Goal: Information Seeking & Learning: Learn about a topic

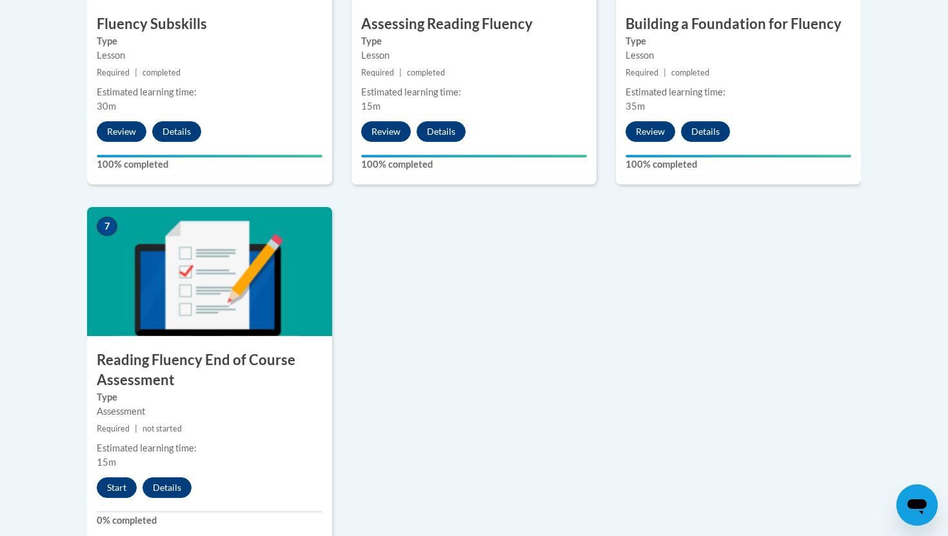
scroll to position [901, 0]
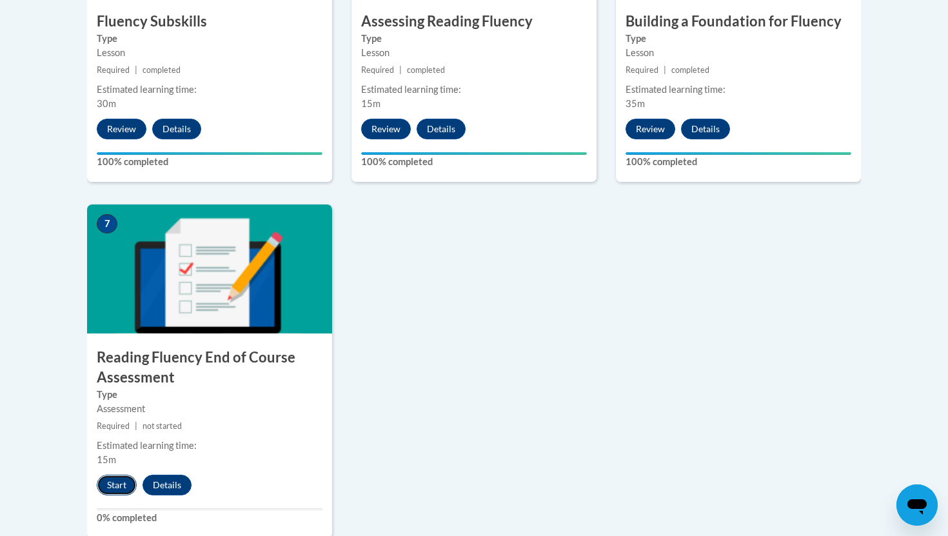
click at [112, 475] on button "Start" at bounding box center [117, 485] width 40 height 21
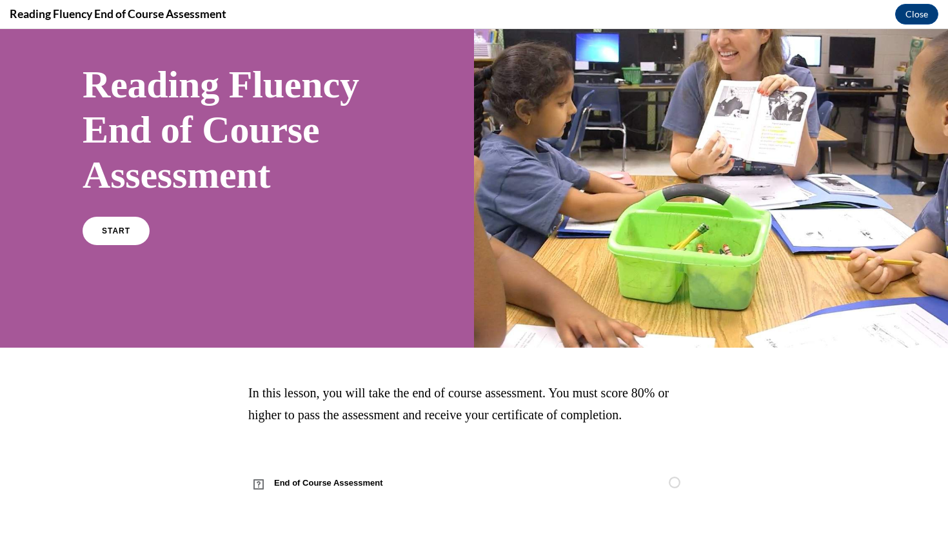
scroll to position [70, 0]
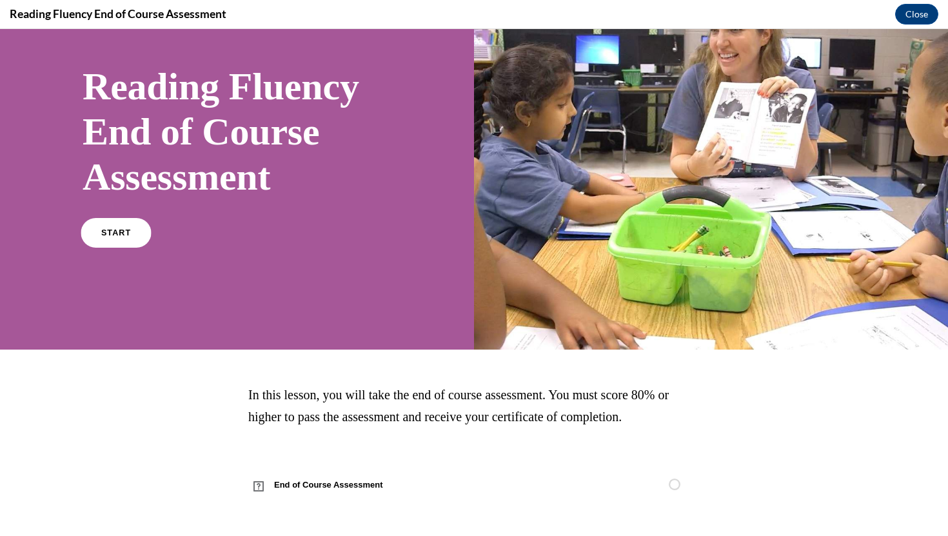
click at [93, 231] on link "START" at bounding box center [116, 233] width 70 height 30
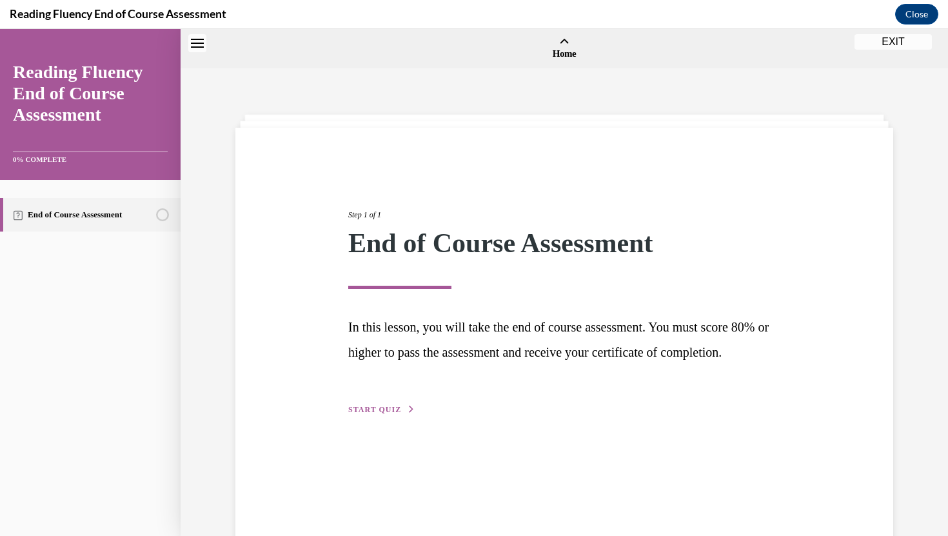
scroll to position [40, 0]
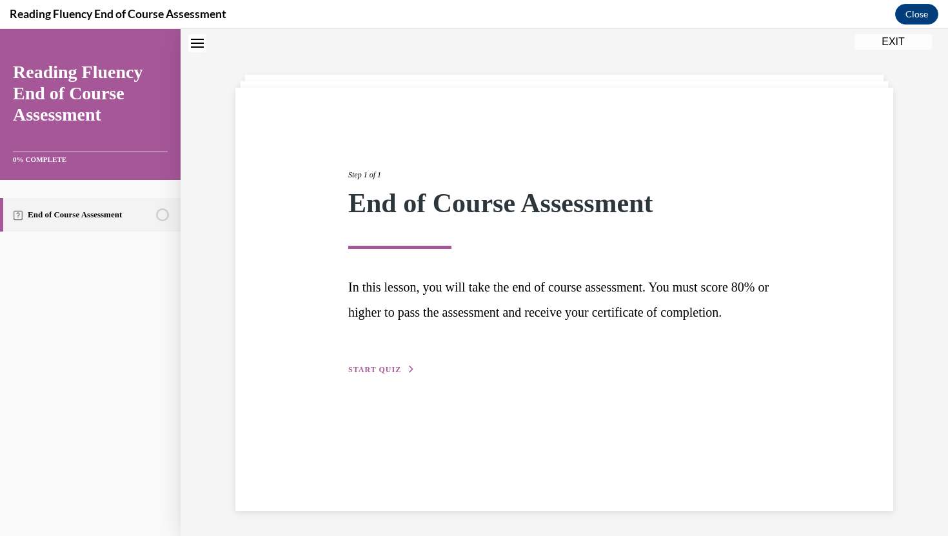
click at [372, 374] on span "START QUIZ" at bounding box center [374, 369] width 53 height 9
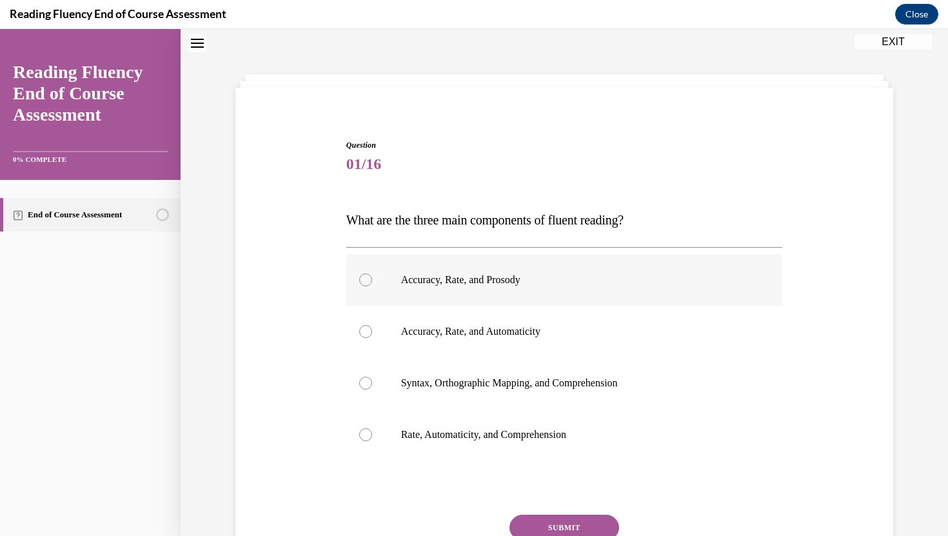
click at [365, 281] on div at bounding box center [365, 280] width 13 height 13
click at [365, 281] on input "Accuracy, Rate, and Prosody" at bounding box center [365, 280] width 13 height 13
radio input "true"
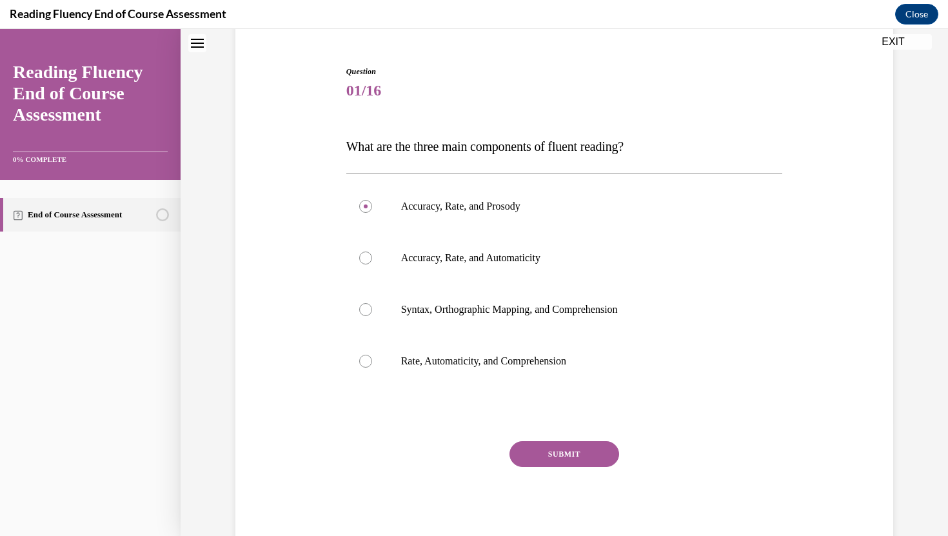
click at [528, 450] on button "SUBMIT" at bounding box center [565, 454] width 110 height 26
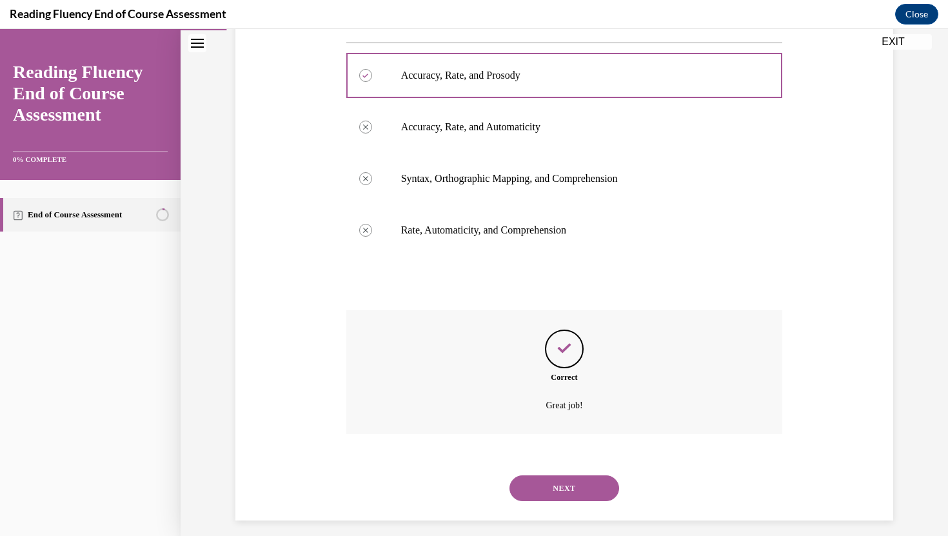
scroll to position [255, 0]
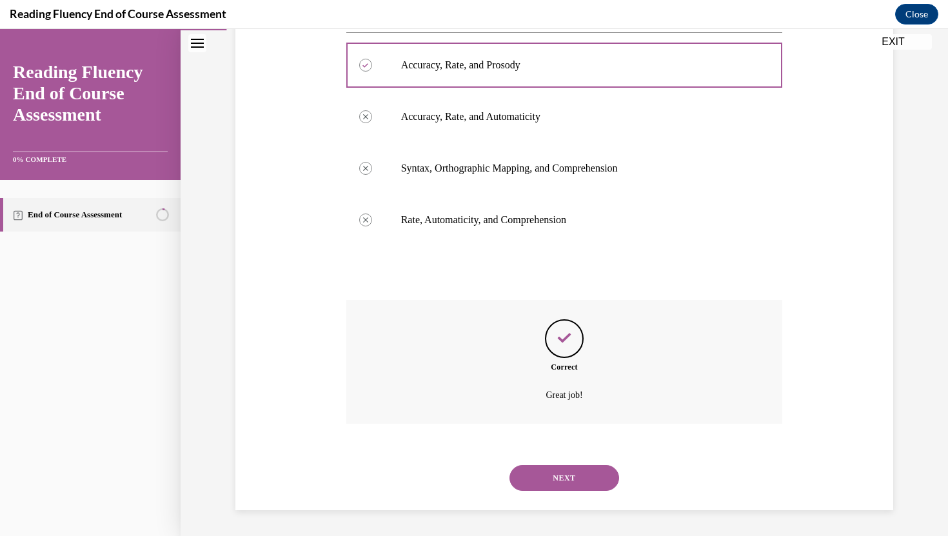
click at [550, 477] on button "NEXT" at bounding box center [565, 478] width 110 height 26
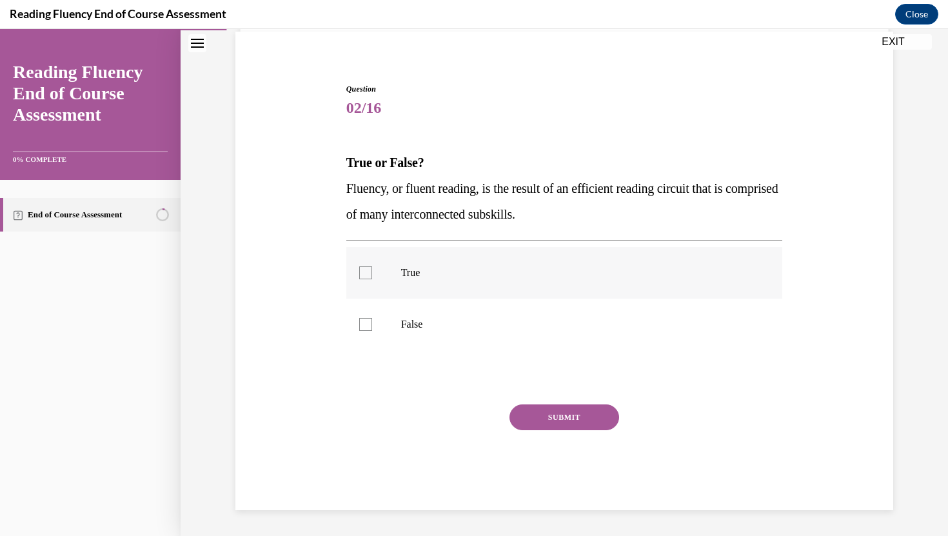
click at [372, 277] on label "True" at bounding box center [564, 273] width 437 height 52
click at [372, 277] on input "True" at bounding box center [365, 272] width 13 height 13
checkbox input "true"
click at [536, 412] on button "SUBMIT" at bounding box center [565, 418] width 110 height 26
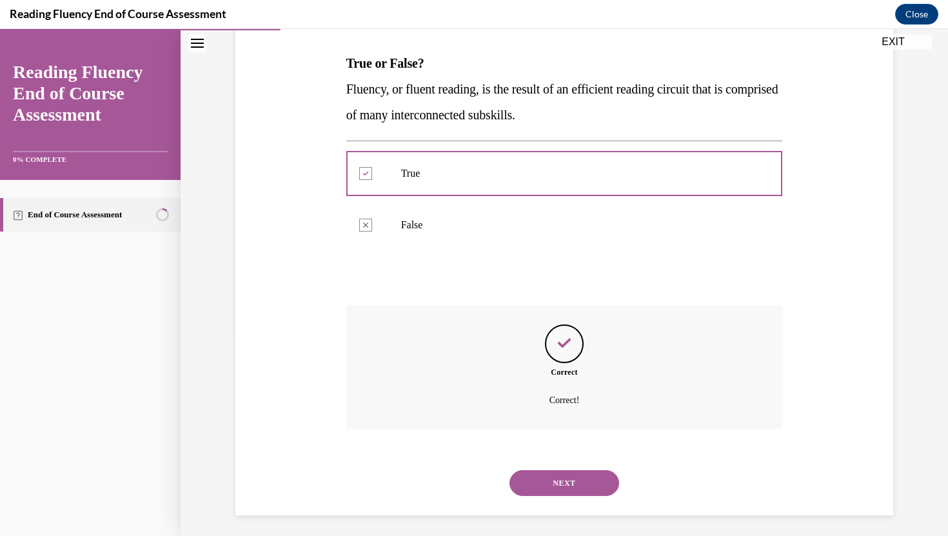
scroll to position [201, 0]
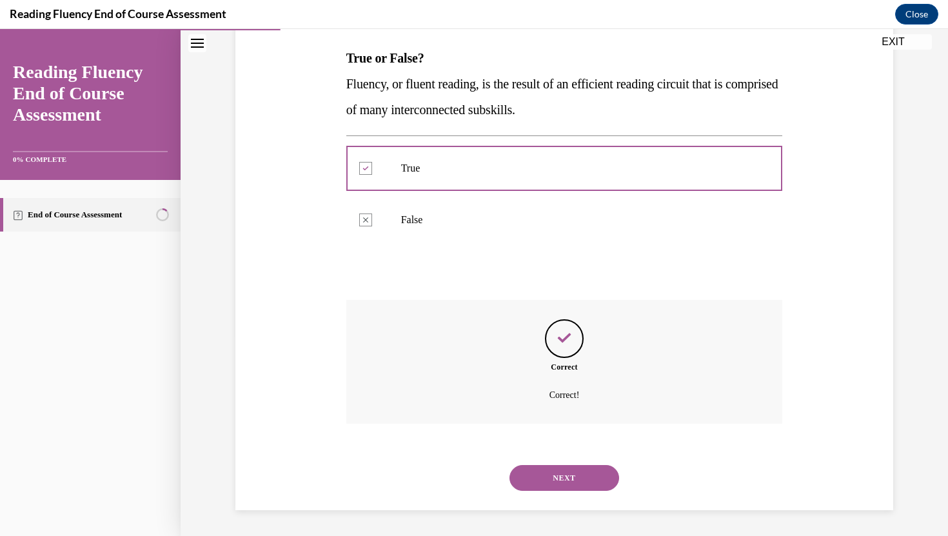
click at [555, 468] on button "NEXT" at bounding box center [565, 478] width 110 height 26
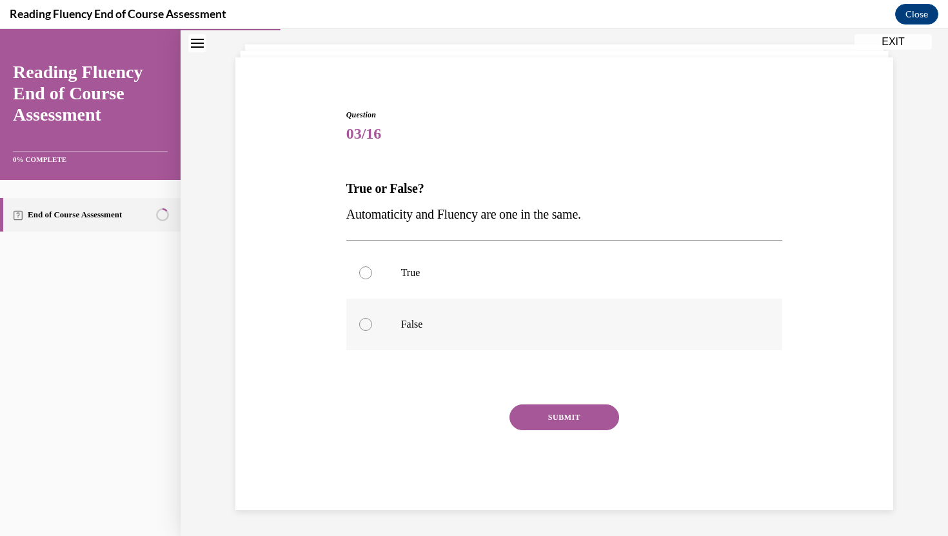
click at [370, 315] on label "False" at bounding box center [564, 325] width 437 height 52
click at [370, 318] on input "False" at bounding box center [365, 324] width 13 height 13
radio input "true"
click at [523, 403] on div "Question 03/16 True or False? Automaticity and Fluency are one in the same.  Tr…" at bounding box center [564, 309] width 437 height 401
click at [526, 419] on button "SUBMIT" at bounding box center [565, 418] width 110 height 26
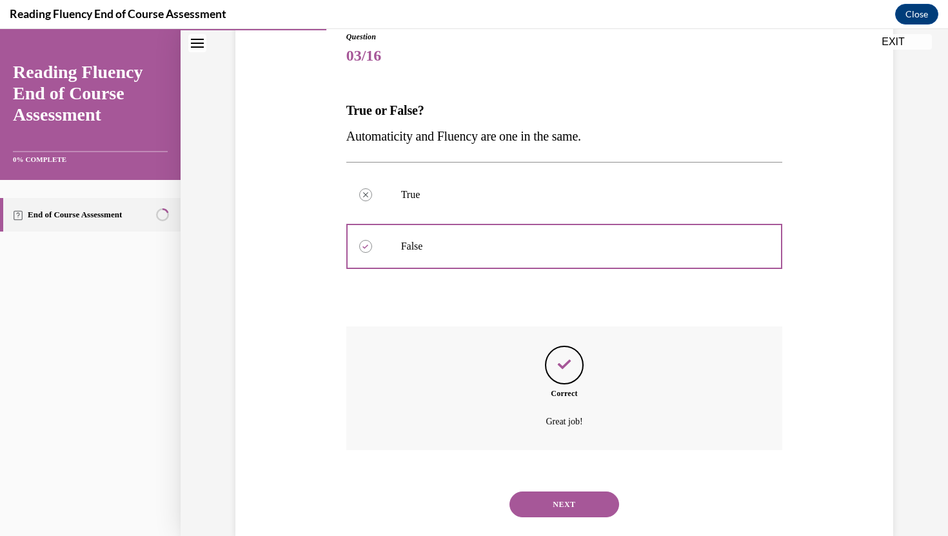
scroll to position [175, 0]
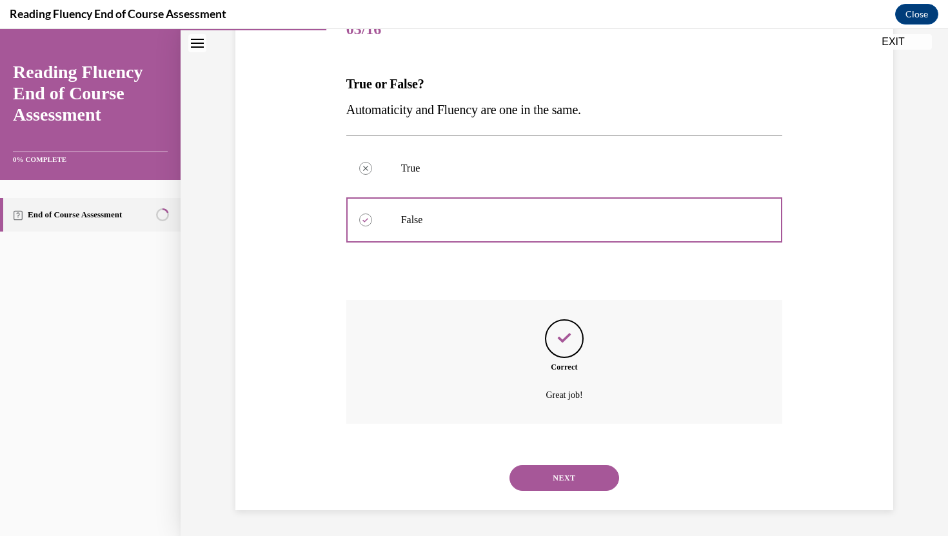
click at [536, 472] on button "NEXT" at bounding box center [565, 478] width 110 height 26
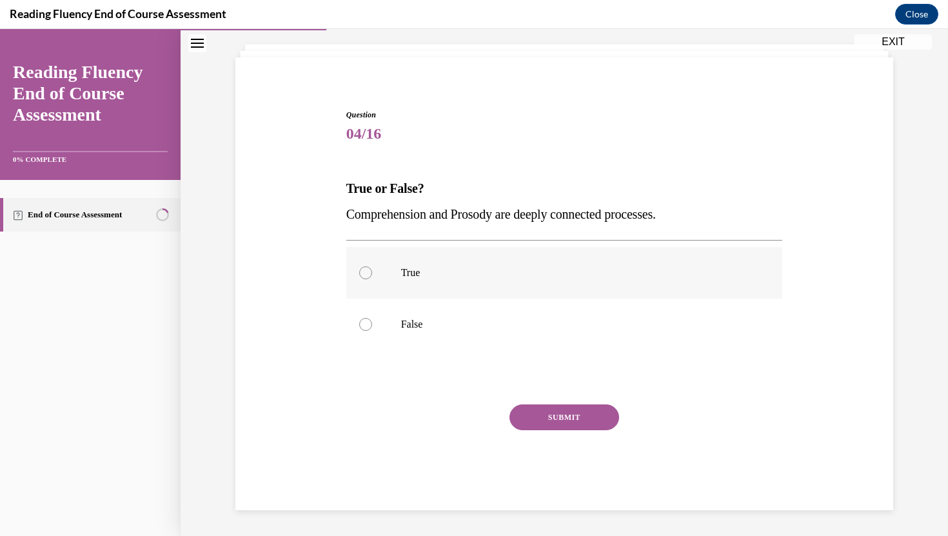
click at [366, 270] on div at bounding box center [365, 272] width 13 height 13
click at [366, 270] on input "True" at bounding box center [365, 272] width 13 height 13
radio input "true"
click at [531, 414] on button "SUBMIT" at bounding box center [565, 418] width 110 height 26
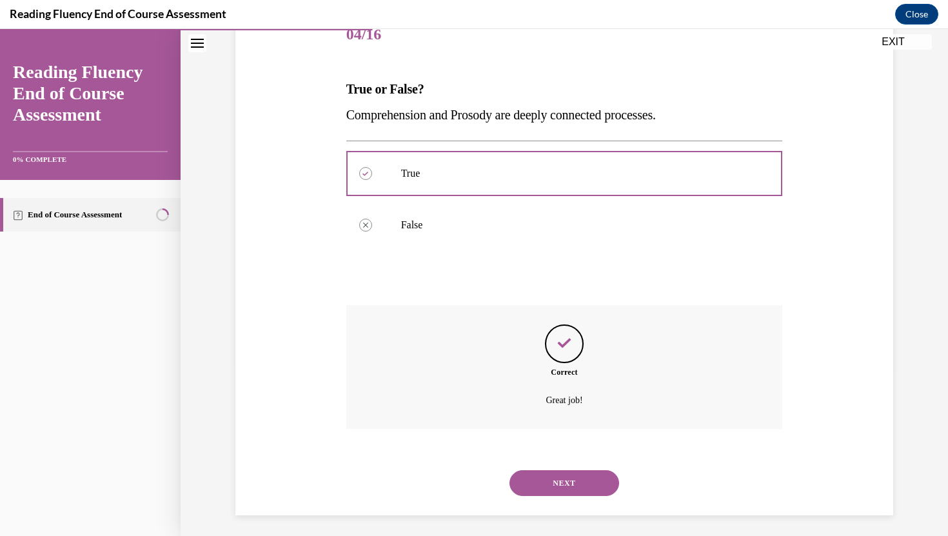
scroll to position [175, 0]
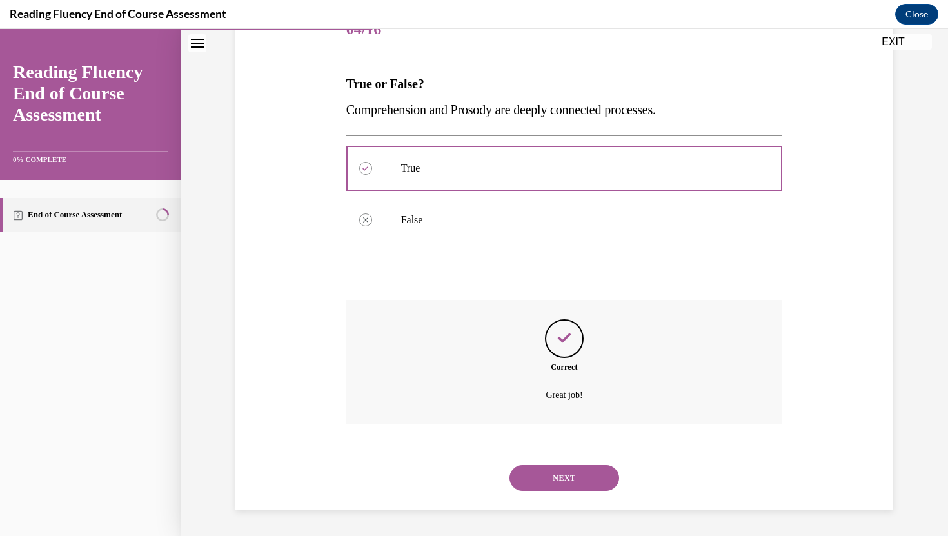
click at [547, 472] on button "NEXT" at bounding box center [565, 478] width 110 height 26
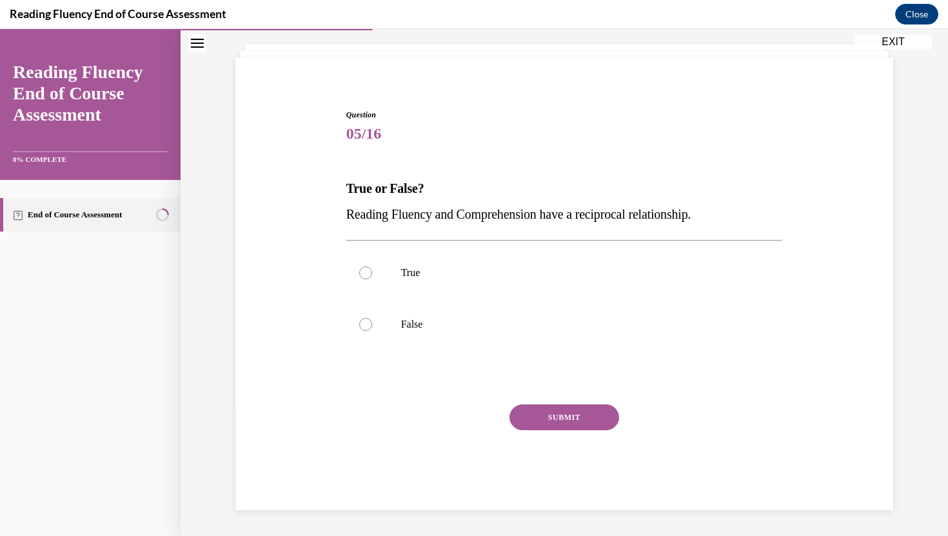
scroll to position [70, 0]
click at [372, 269] on label "True" at bounding box center [564, 273] width 437 height 52
click at [372, 269] on input "True" at bounding box center [365, 272] width 13 height 13
radio input "true"
click at [542, 425] on button "SUBMIT" at bounding box center [565, 418] width 110 height 26
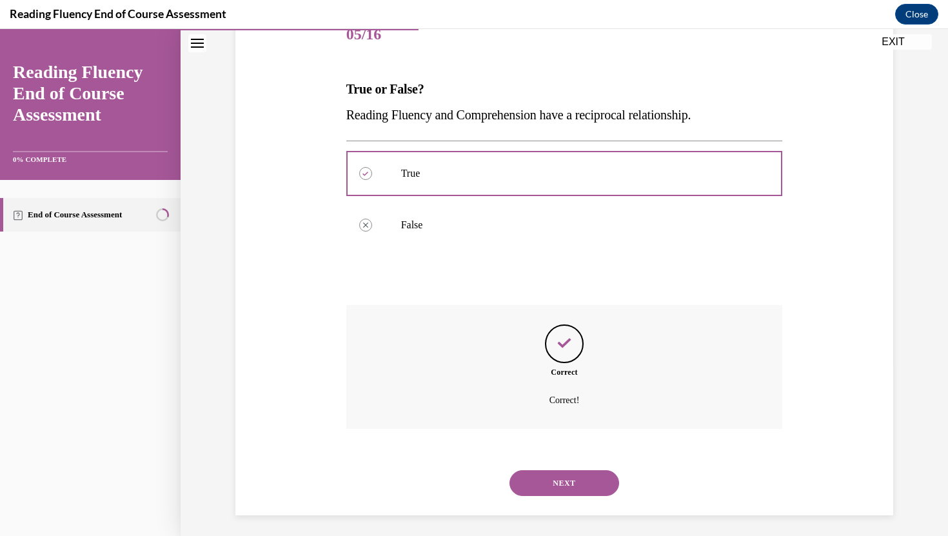
scroll to position [175, 0]
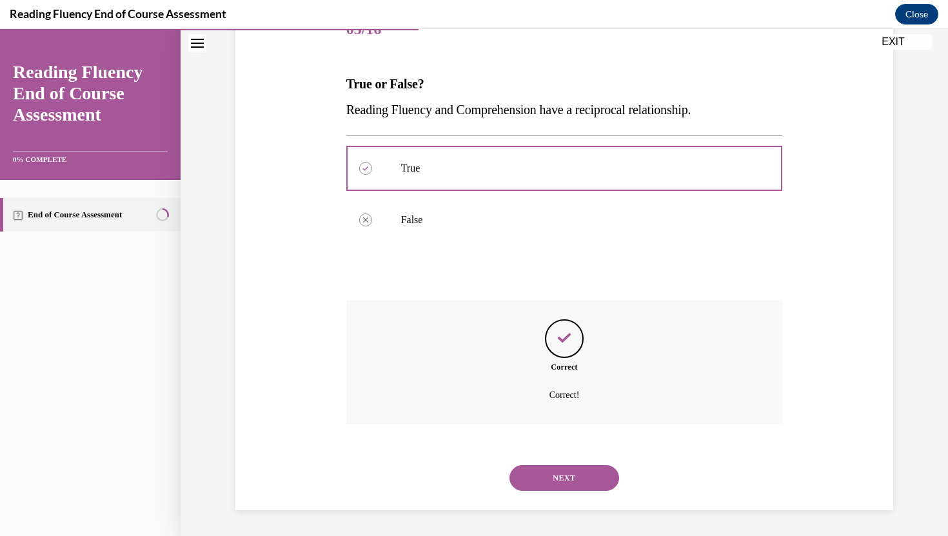
click at [542, 480] on button "NEXT" at bounding box center [565, 478] width 110 height 26
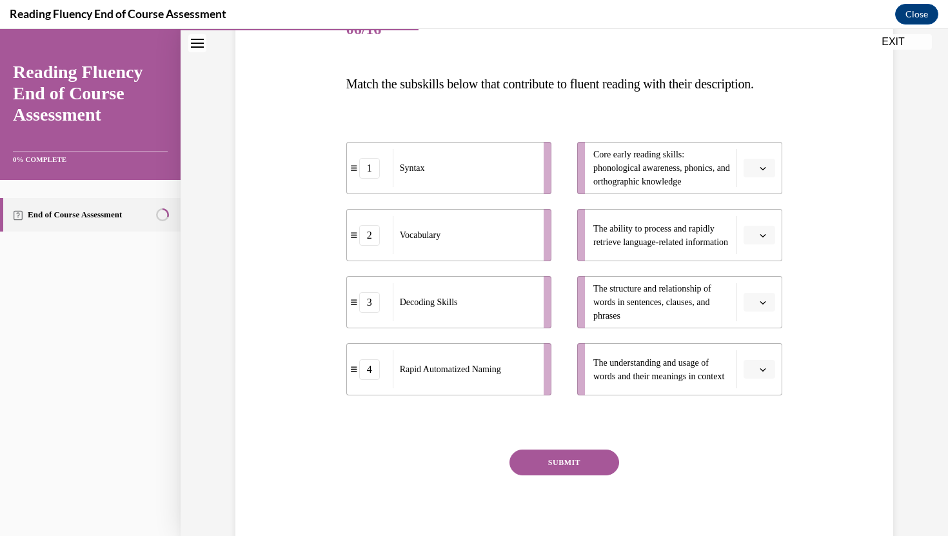
scroll to position [145, 0]
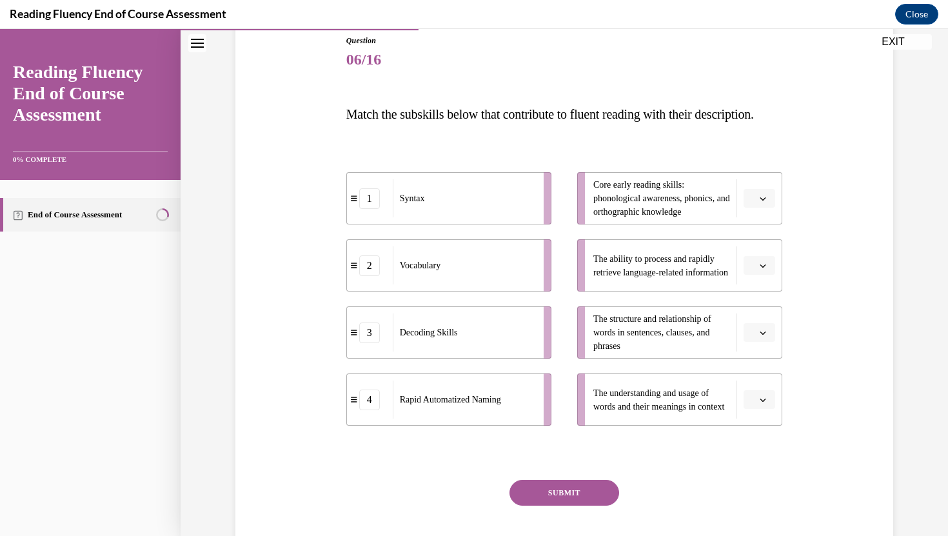
click at [773, 276] on button "button" at bounding box center [760, 265] width 32 height 19
click at [754, 420] on span "4" at bounding box center [754, 423] width 5 height 10
click at [767, 343] on button "button" at bounding box center [760, 332] width 32 height 19
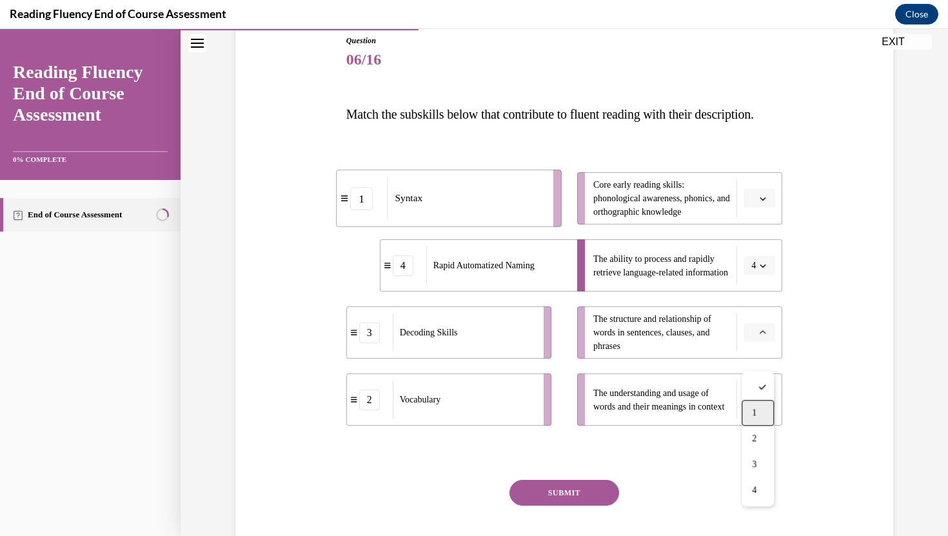
click at [759, 416] on div "1" at bounding box center [758, 413] width 32 height 26
click at [748, 410] on button "button" at bounding box center [760, 399] width 32 height 19
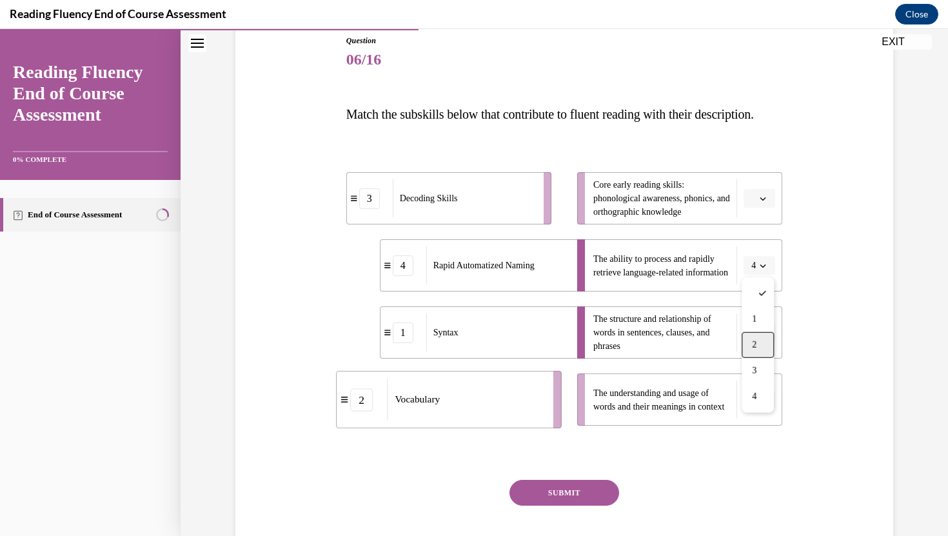
click at [759, 351] on div "2" at bounding box center [758, 345] width 32 height 26
click at [761, 208] on button "button" at bounding box center [760, 198] width 32 height 19
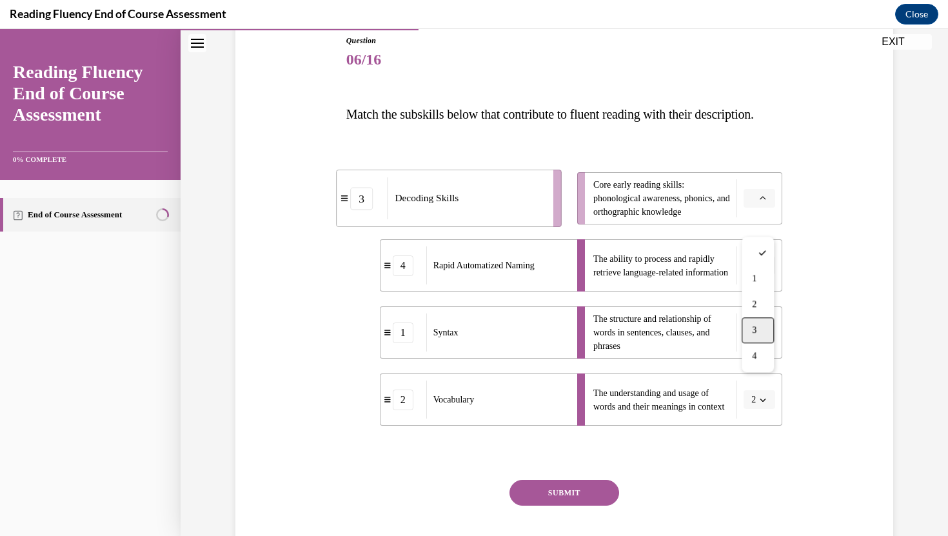
click at [754, 326] on span "3" at bounding box center [754, 330] width 5 height 10
click at [553, 506] on button "SUBMIT" at bounding box center [565, 493] width 110 height 26
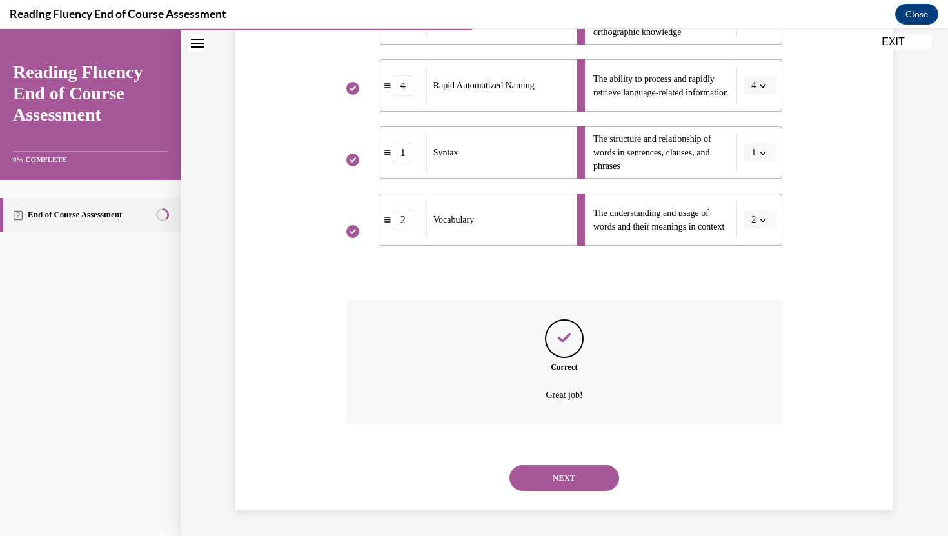
scroll to position [350, 0]
click at [566, 484] on button "NEXT" at bounding box center [565, 478] width 110 height 26
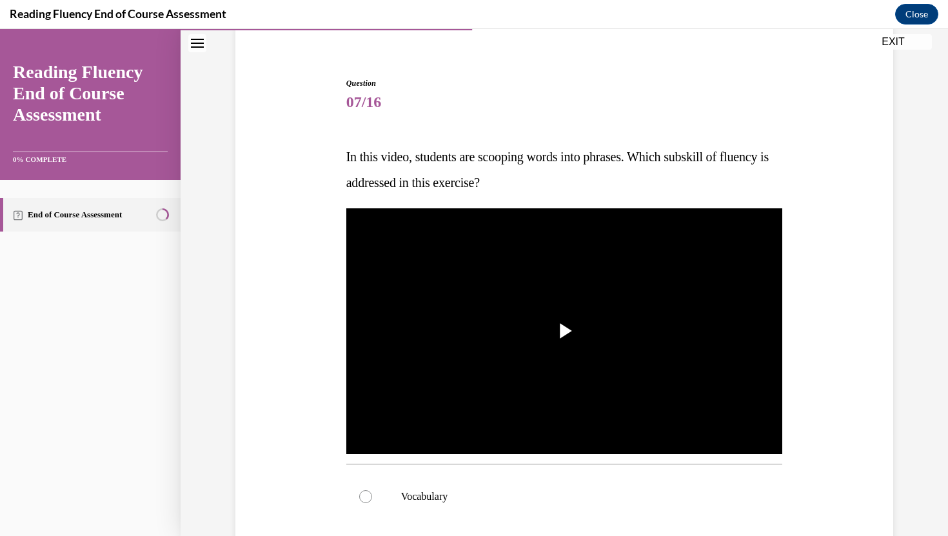
scroll to position [110, 0]
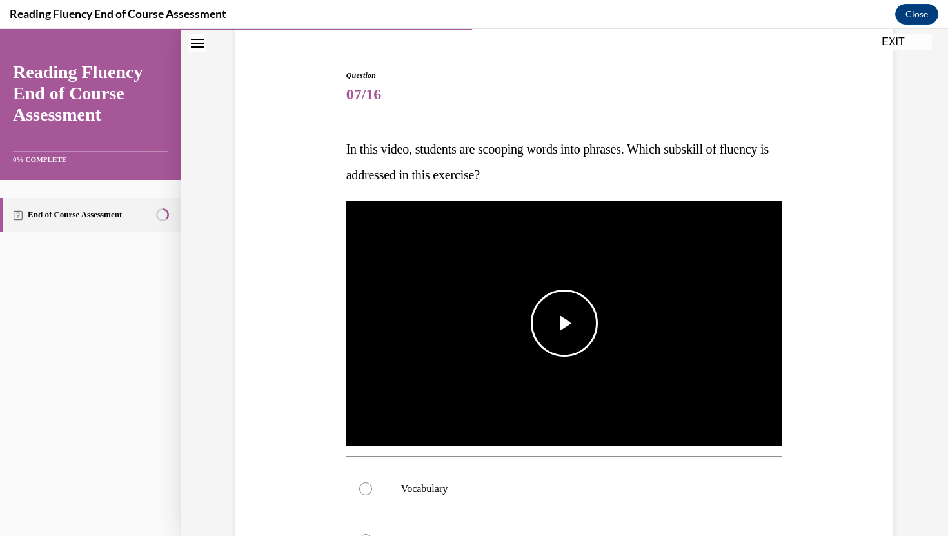
click at [565, 323] on span "Video player" at bounding box center [565, 323] width 0 height 0
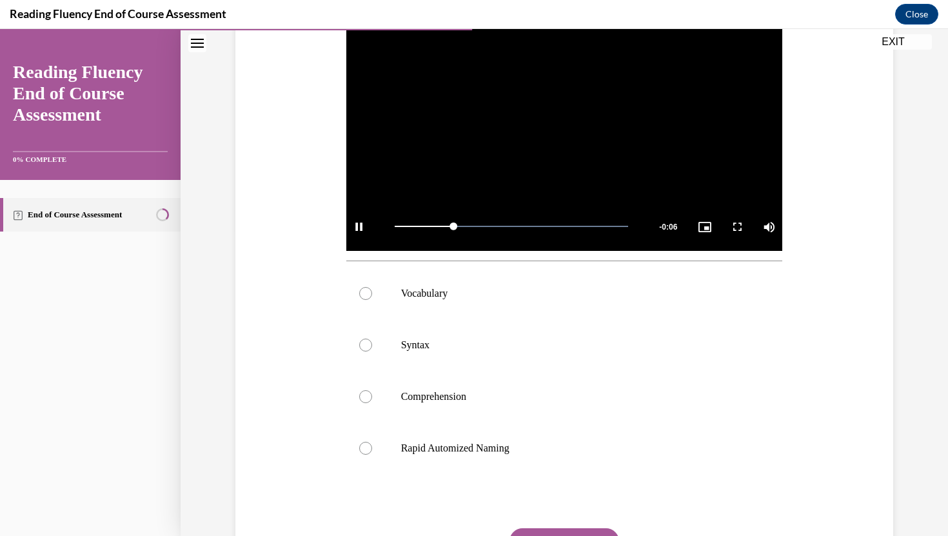
scroll to position [307, 0]
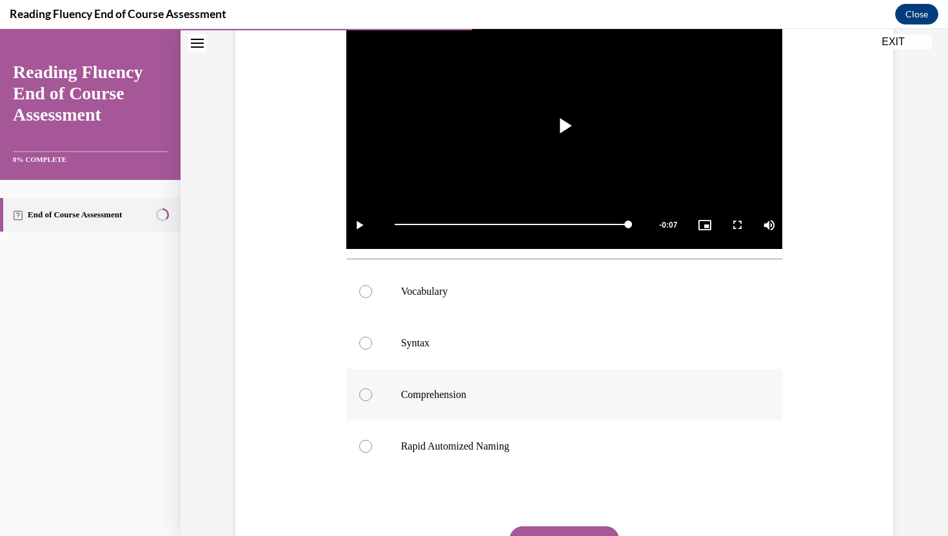
click at [380, 385] on label "Comprehension" at bounding box center [564, 395] width 437 height 52
click at [372, 388] on input "Comprehension" at bounding box center [365, 394] width 13 height 13
radio input "true"
click at [541, 529] on button "SUBMIT" at bounding box center [565, 539] width 110 height 26
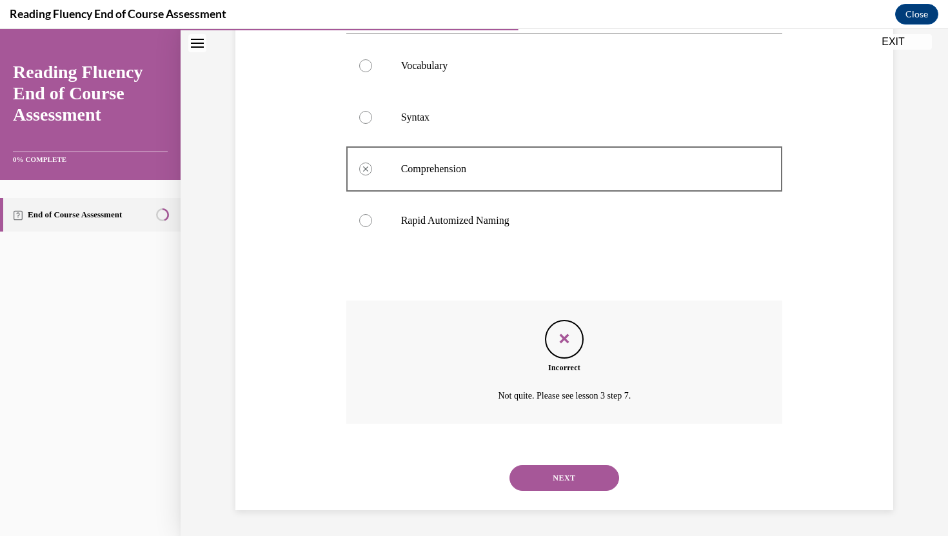
scroll to position [533, 0]
click at [541, 468] on button "NEXT" at bounding box center [565, 478] width 110 height 26
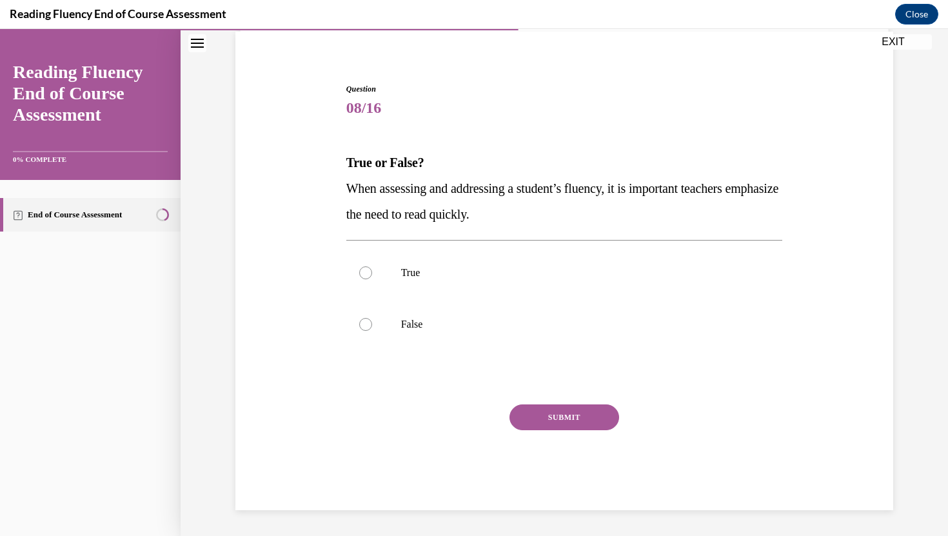
scroll to position [96, 0]
click at [360, 316] on label "False" at bounding box center [564, 325] width 437 height 52
click at [360, 318] on input "False" at bounding box center [365, 324] width 13 height 13
radio input "true"
click at [531, 419] on button "SUBMIT" at bounding box center [565, 418] width 110 height 26
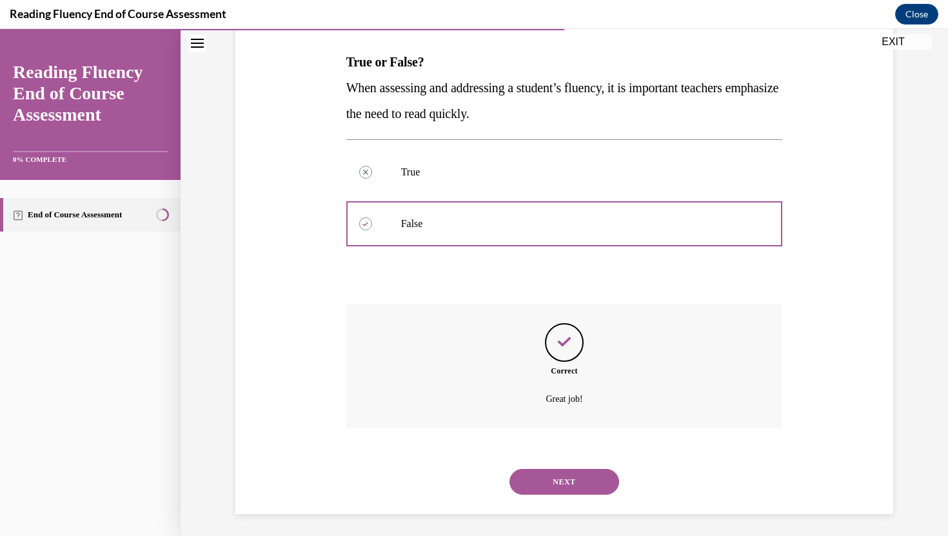
scroll to position [201, 0]
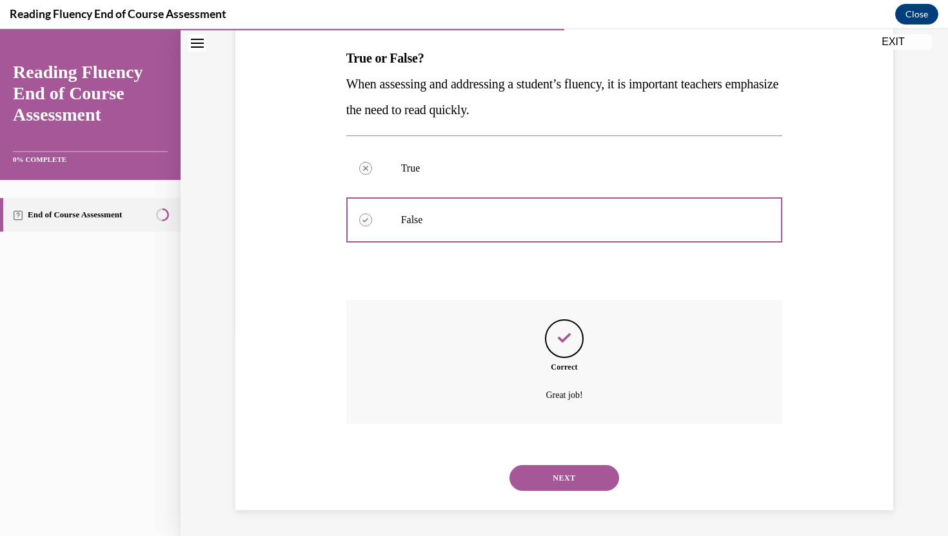
click at [546, 462] on div "NEXT" at bounding box center [564, 478] width 437 height 52
click at [546, 471] on button "NEXT" at bounding box center [565, 478] width 110 height 26
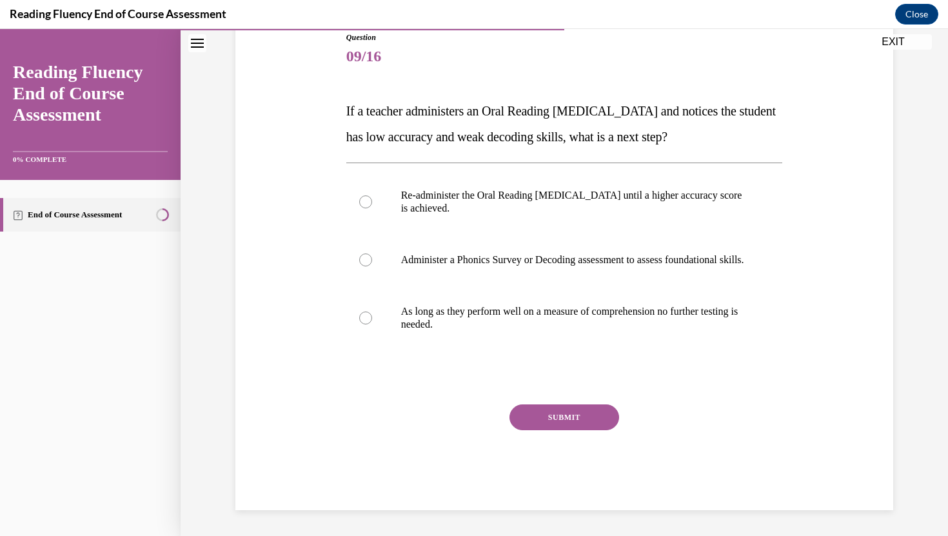
scroll to position [144, 0]
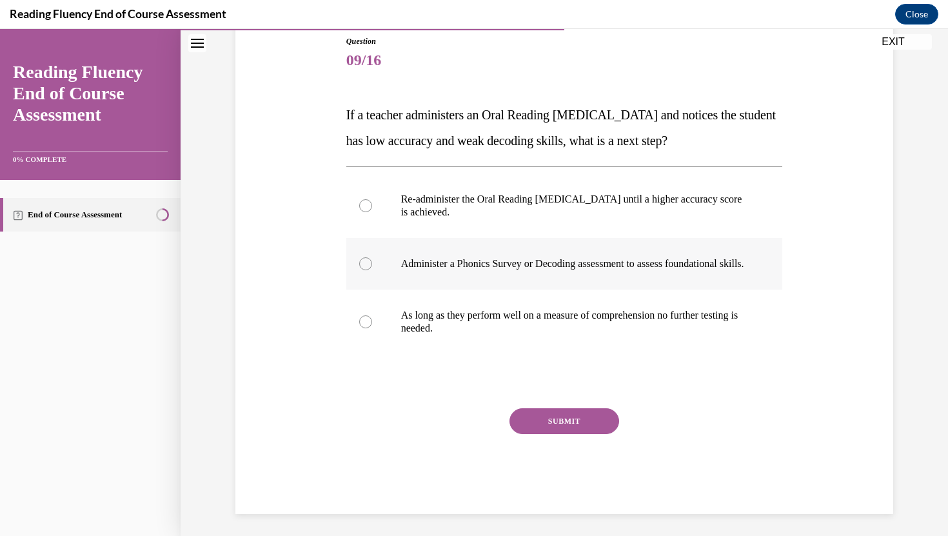
click at [370, 268] on div at bounding box center [365, 263] width 13 height 13
click at [370, 268] on input "Administer a Phonics Survey or Decoding assessment to assess foundational skill…" at bounding box center [365, 263] width 13 height 13
radio input "true"
click at [561, 434] on button "SUBMIT" at bounding box center [565, 421] width 110 height 26
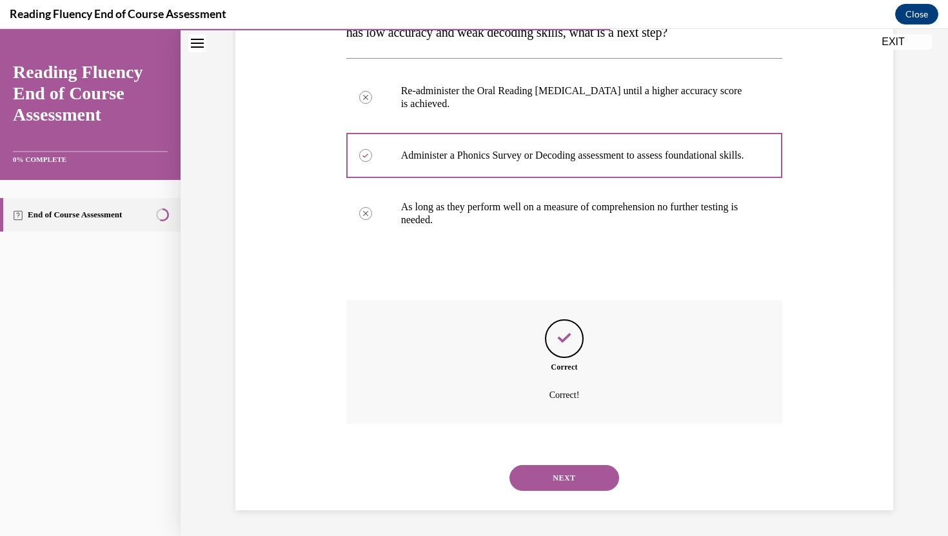
scroll to position [265, 0]
click at [548, 488] on button "NEXT" at bounding box center [565, 478] width 110 height 26
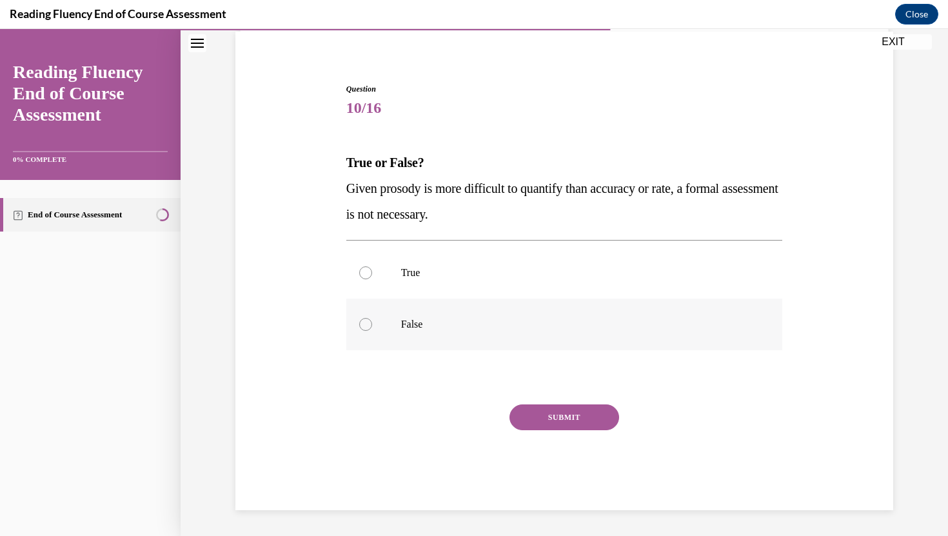
click at [378, 310] on label "False" at bounding box center [564, 325] width 437 height 52
click at [372, 318] on input "False" at bounding box center [365, 324] width 13 height 13
radio input "true"
click at [548, 416] on button "SUBMIT" at bounding box center [565, 418] width 110 height 26
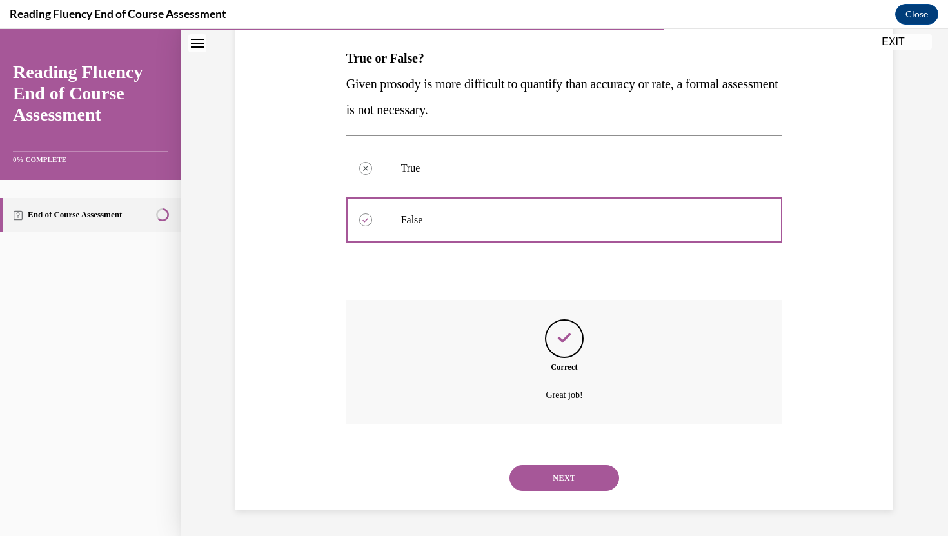
click at [544, 473] on button "NEXT" at bounding box center [565, 478] width 110 height 26
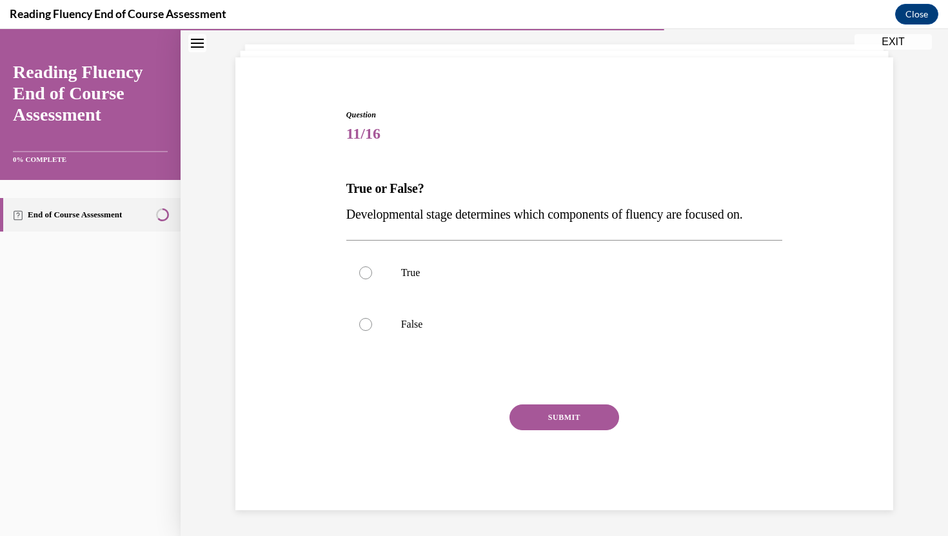
scroll to position [70, 0]
click at [385, 289] on label "True" at bounding box center [564, 273] width 437 height 52
click at [372, 279] on input "True" at bounding box center [365, 272] width 13 height 13
radio input "true"
click at [527, 416] on button "SUBMIT" at bounding box center [565, 418] width 110 height 26
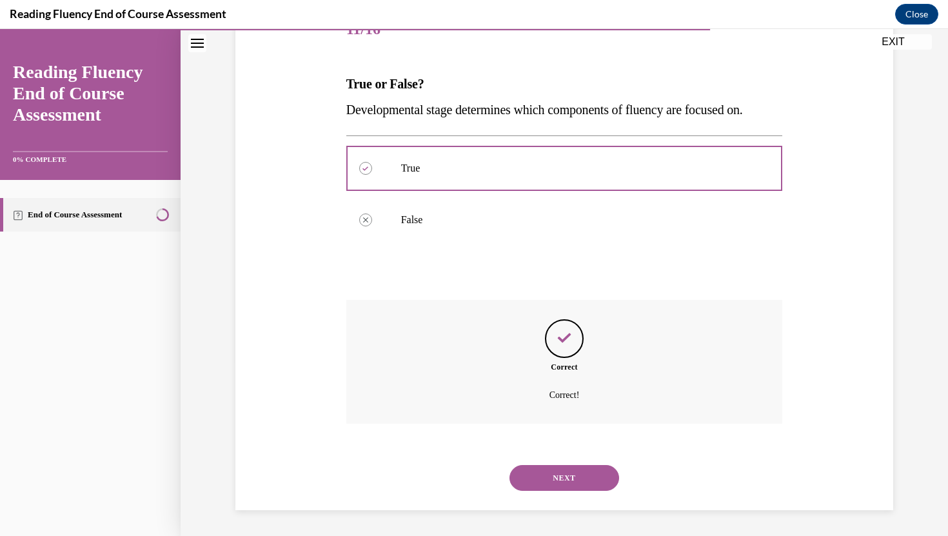
click at [545, 475] on button "NEXT" at bounding box center [565, 478] width 110 height 26
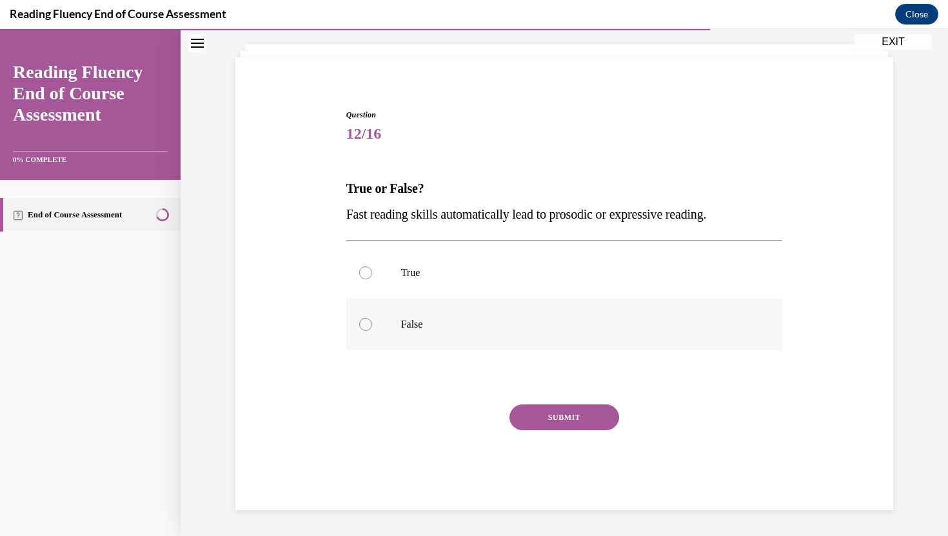
click at [386, 330] on label "False" at bounding box center [564, 325] width 437 height 52
click at [372, 330] on input "False" at bounding box center [365, 324] width 13 height 13
radio input "true"
click at [544, 439] on div "SUBMIT" at bounding box center [564, 437] width 437 height 65
click at [544, 428] on button "SUBMIT" at bounding box center [565, 418] width 110 height 26
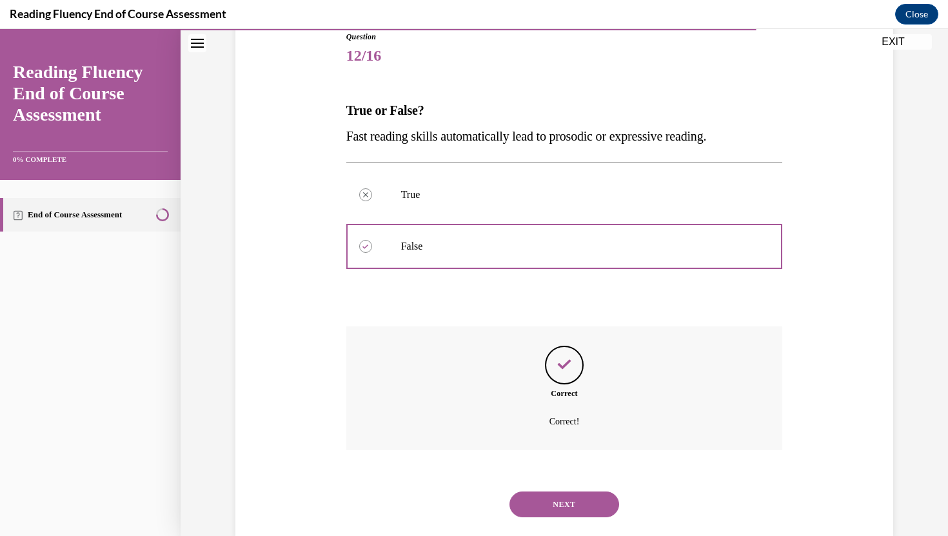
scroll to position [175, 0]
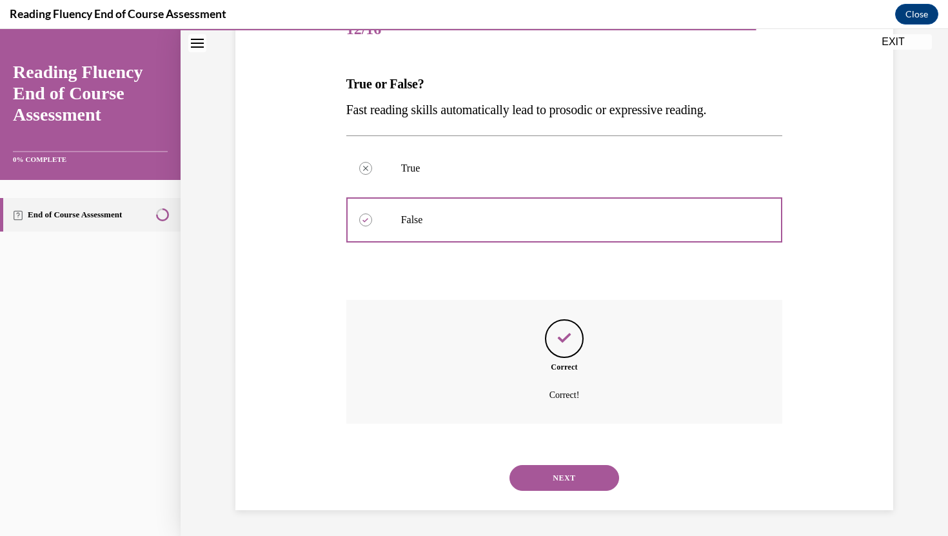
click at [548, 478] on button "NEXT" at bounding box center [565, 478] width 110 height 26
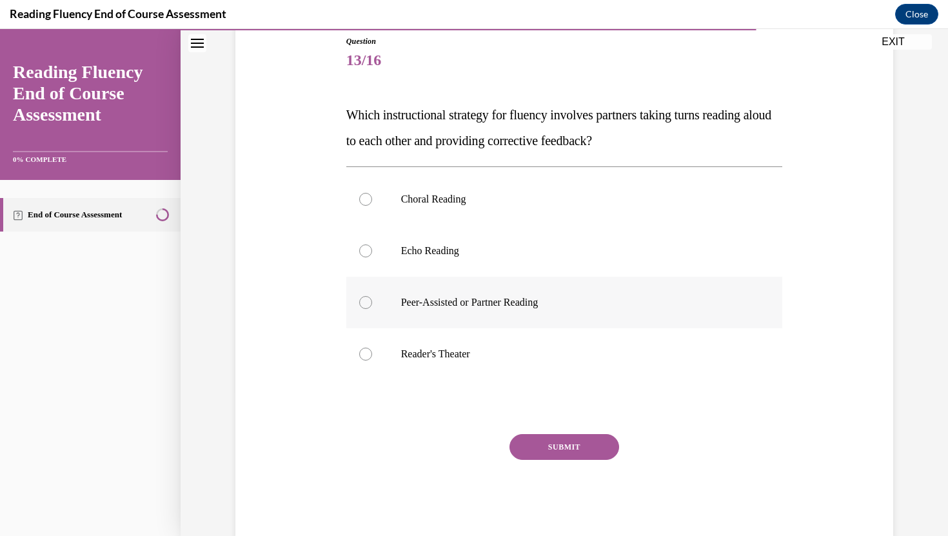
click at [400, 316] on label "Peer-Assisted or Partner Reading" at bounding box center [564, 303] width 437 height 52
click at [372, 309] on input "Peer-Assisted or Partner Reading" at bounding box center [365, 302] width 13 height 13
radio input "true"
click at [528, 447] on button "SUBMIT" at bounding box center [565, 447] width 110 height 26
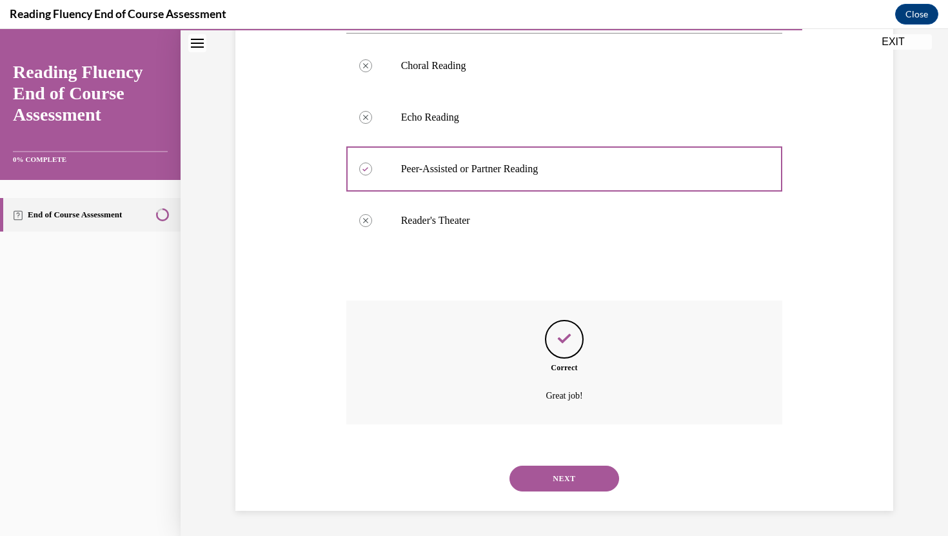
scroll to position [278, 0]
click at [541, 486] on button "NEXT" at bounding box center [565, 478] width 110 height 26
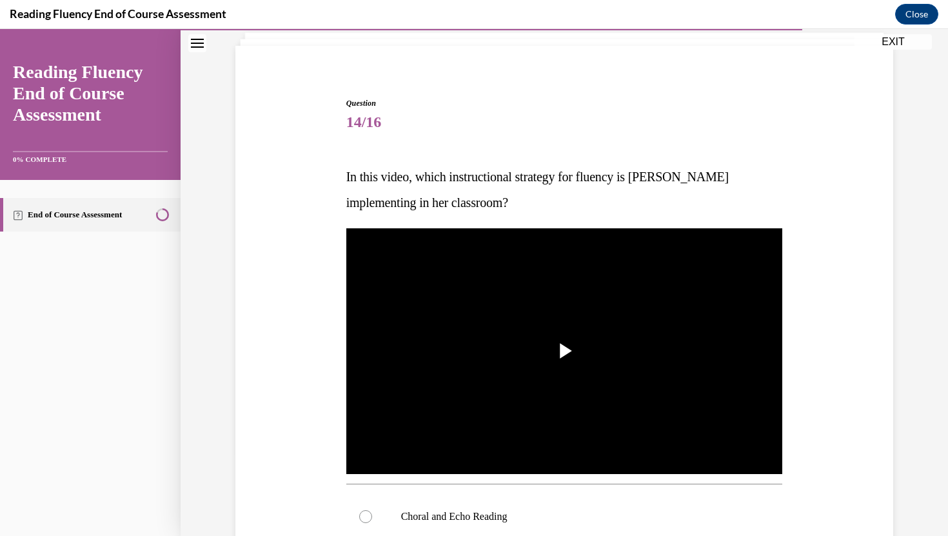
scroll to position [98, 0]
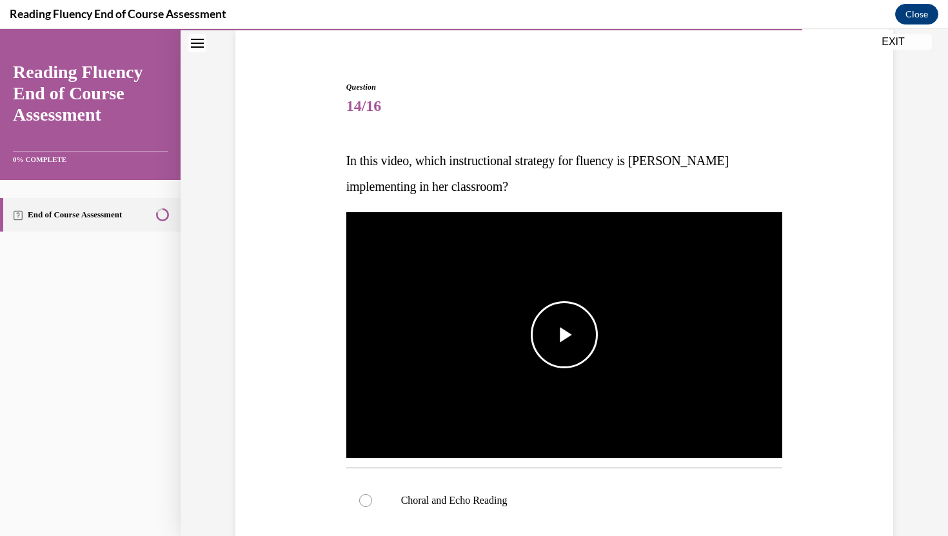
click at [565, 335] on span "Video player" at bounding box center [565, 335] width 0 height 0
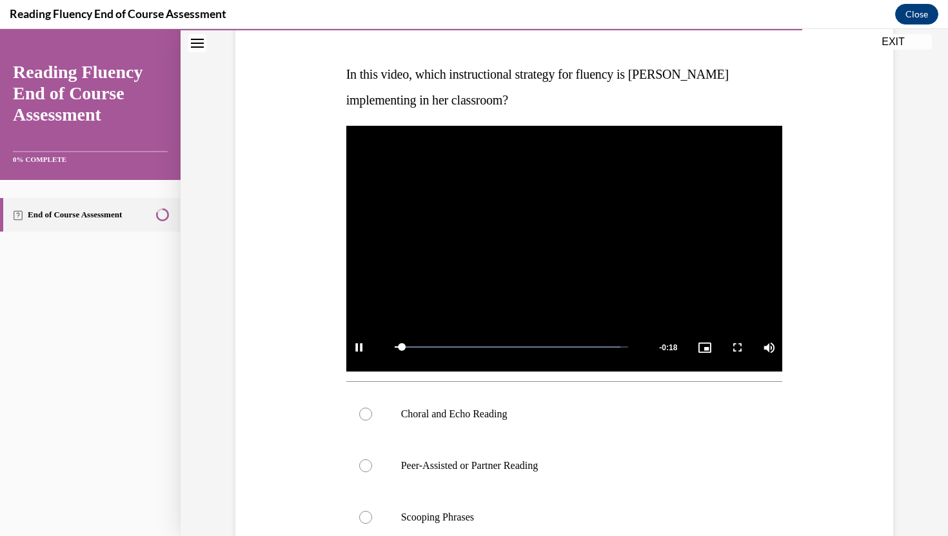
scroll to position [185, 0]
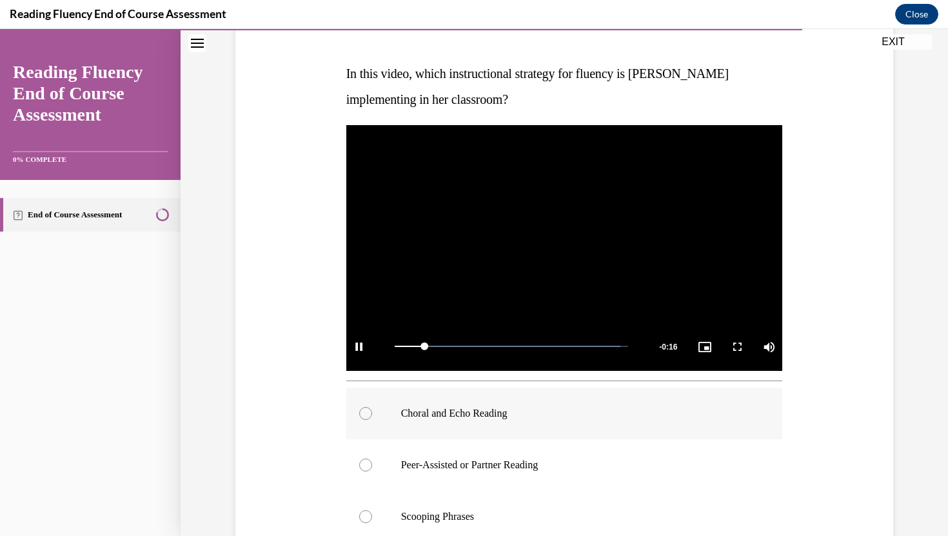
click at [366, 415] on div at bounding box center [365, 413] width 13 height 13
click at [366, 415] on input "Choral and Echo Reading" at bounding box center [365, 413] width 13 height 13
radio input "true"
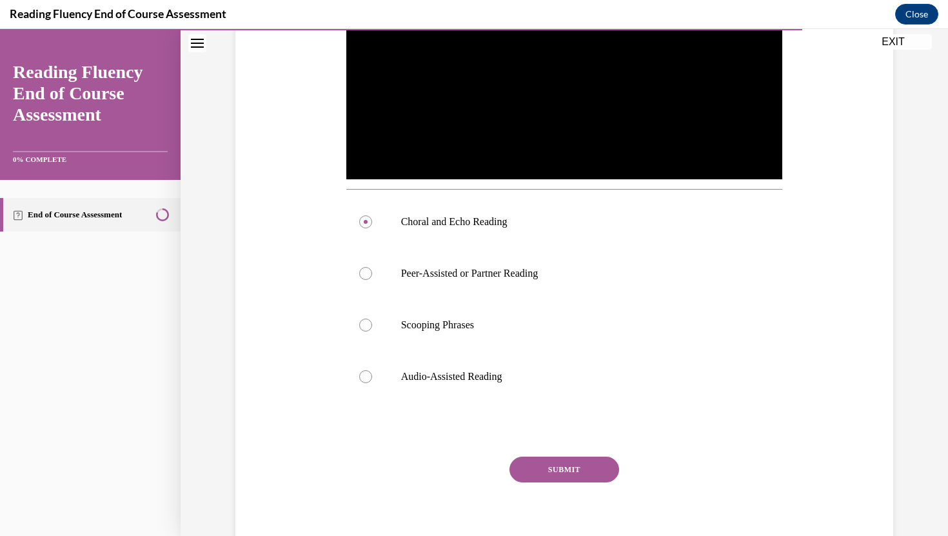
click at [566, 472] on button "SUBMIT" at bounding box center [565, 470] width 110 height 26
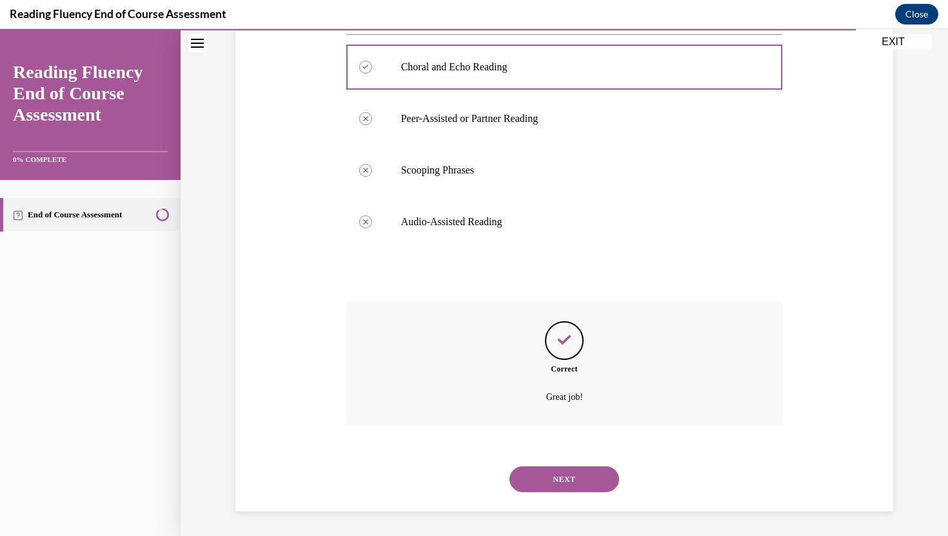
scroll to position [533, 0]
click at [542, 479] on button "NEXT" at bounding box center [565, 478] width 110 height 26
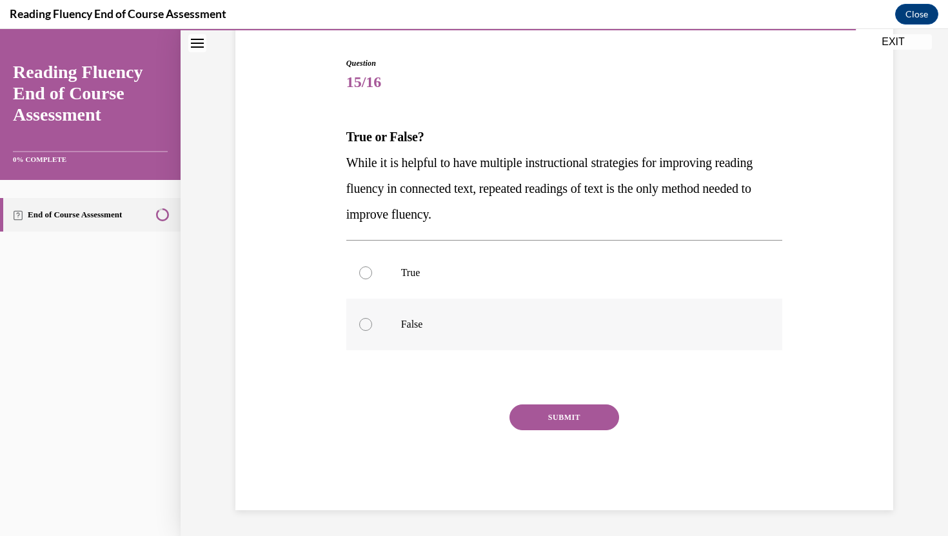
click at [401, 328] on p "False" at bounding box center [576, 324] width 350 height 13
click at [372, 328] on input "False" at bounding box center [365, 324] width 13 height 13
radio input "true"
click at [545, 425] on button "SUBMIT" at bounding box center [565, 418] width 110 height 26
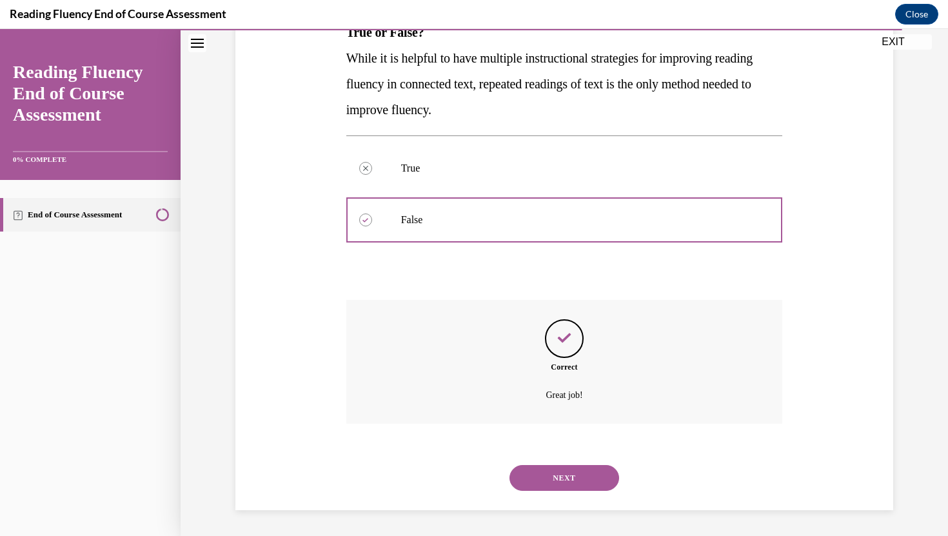
click at [546, 472] on button "NEXT" at bounding box center [565, 478] width 110 height 26
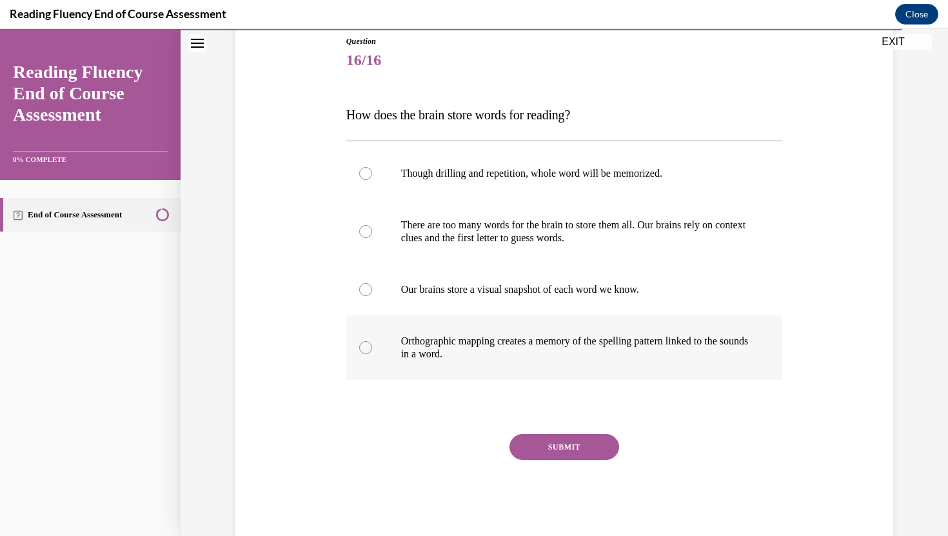
click at [416, 355] on p "Orthographic mapping creates a memory of the spelling pattern linked to the sou…" at bounding box center [576, 348] width 350 height 26
click at [372, 354] on input "Orthographic mapping creates a memory of the spelling pattern linked to the sou…" at bounding box center [365, 347] width 13 height 13
radio input "true"
click at [532, 454] on button "SUBMIT" at bounding box center [565, 447] width 110 height 26
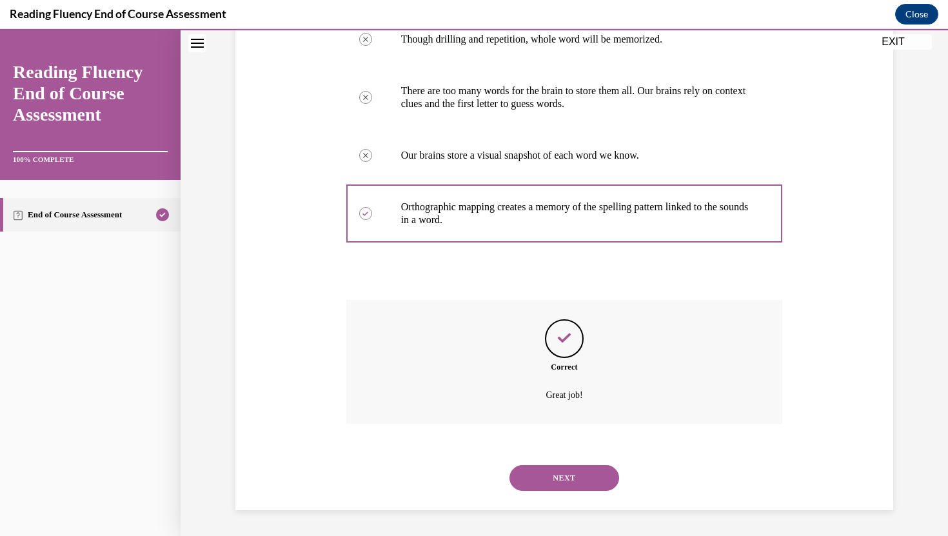
click at [537, 476] on button "NEXT" at bounding box center [565, 478] width 110 height 26
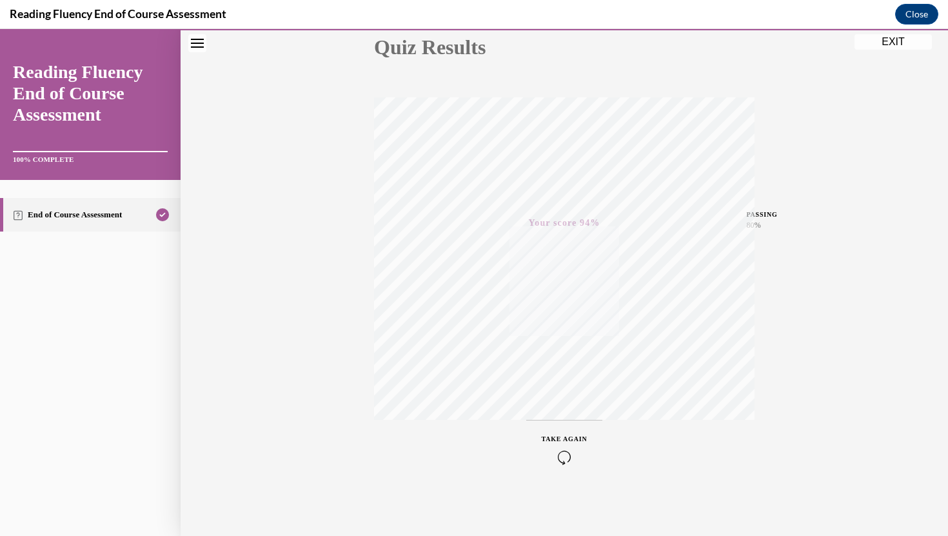
scroll to position [0, 0]
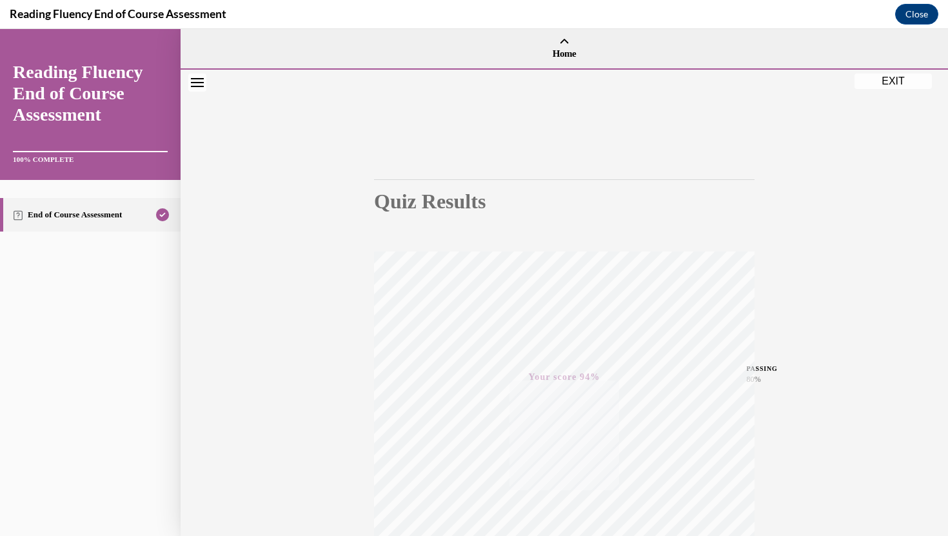
click at [870, 83] on button "EXIT" at bounding box center [893, 81] width 77 height 15
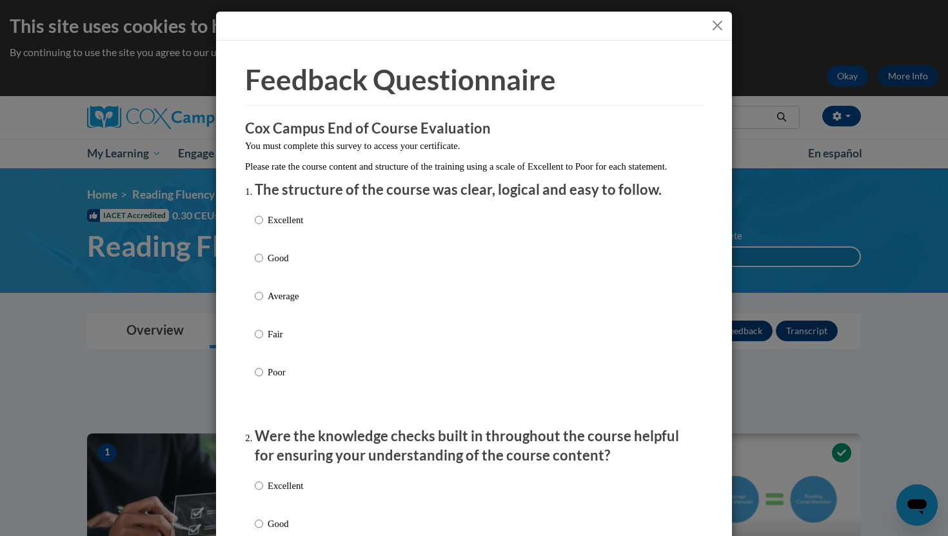
click at [272, 245] on label "Excellent" at bounding box center [279, 230] width 48 height 35
click at [263, 227] on input "Excellent" at bounding box center [259, 220] width 8 height 14
radio input "true"
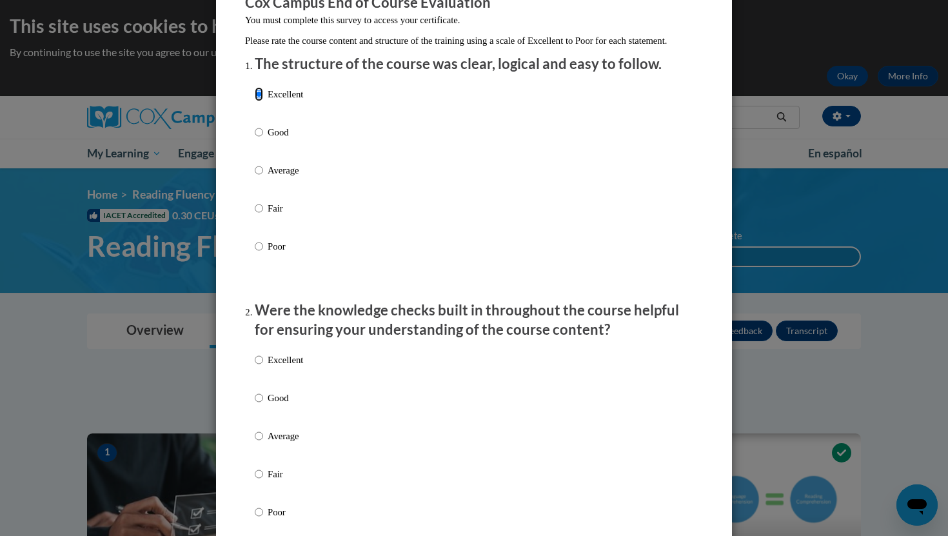
scroll to position [151, 0]
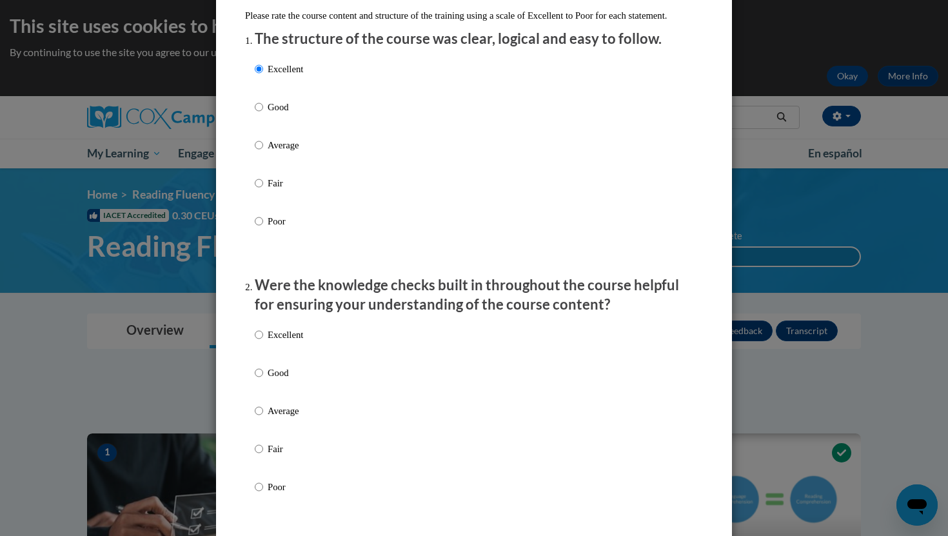
click at [259, 359] on label "Excellent" at bounding box center [279, 345] width 48 height 35
click at [259, 342] on input "Excellent" at bounding box center [259, 335] width 8 height 14
radio input "true"
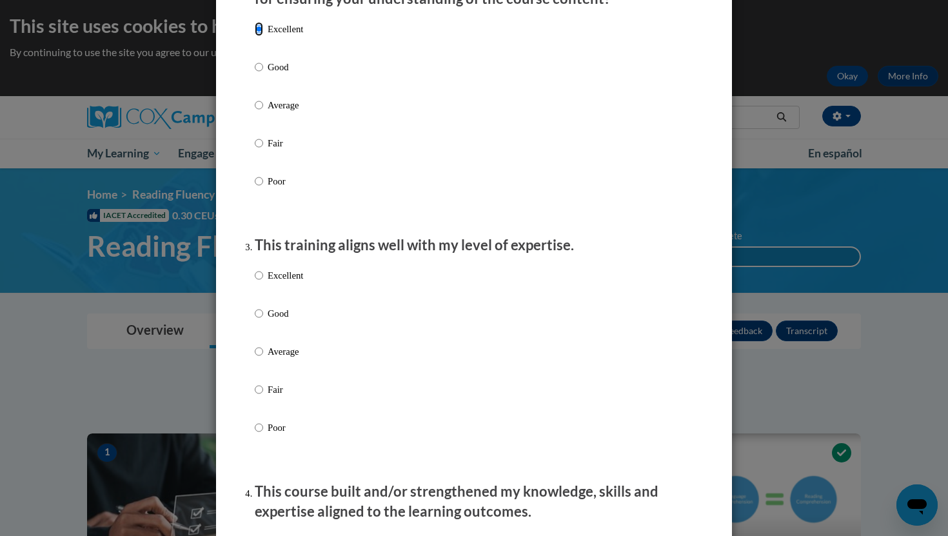
scroll to position [506, 0]
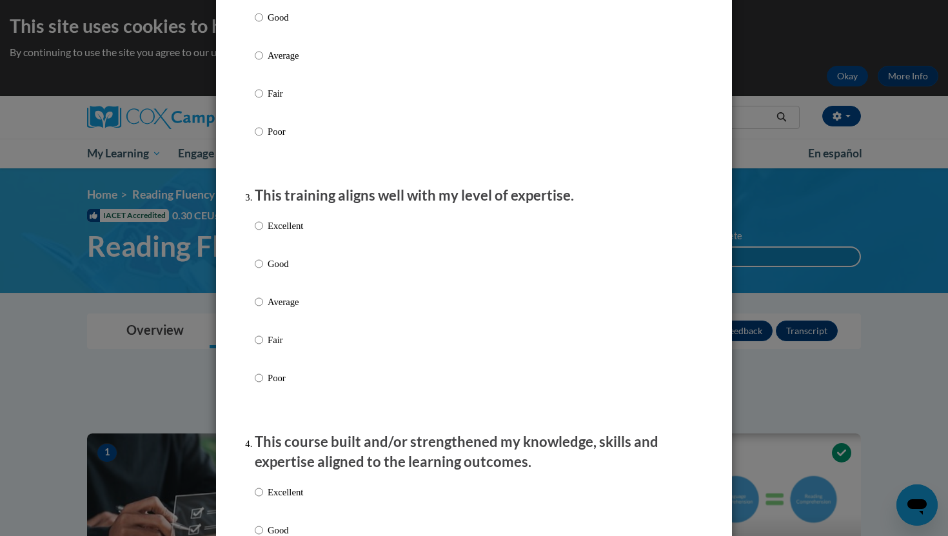
click at [266, 237] on label "Excellent" at bounding box center [279, 236] width 48 height 35
click at [263, 233] on input "Excellent" at bounding box center [259, 226] width 8 height 14
radio input "true"
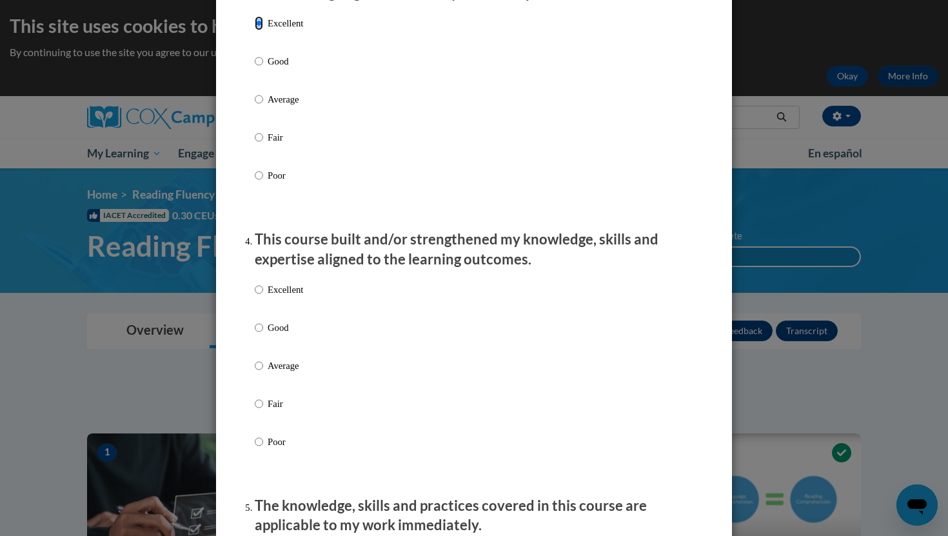
scroll to position [744, 0]
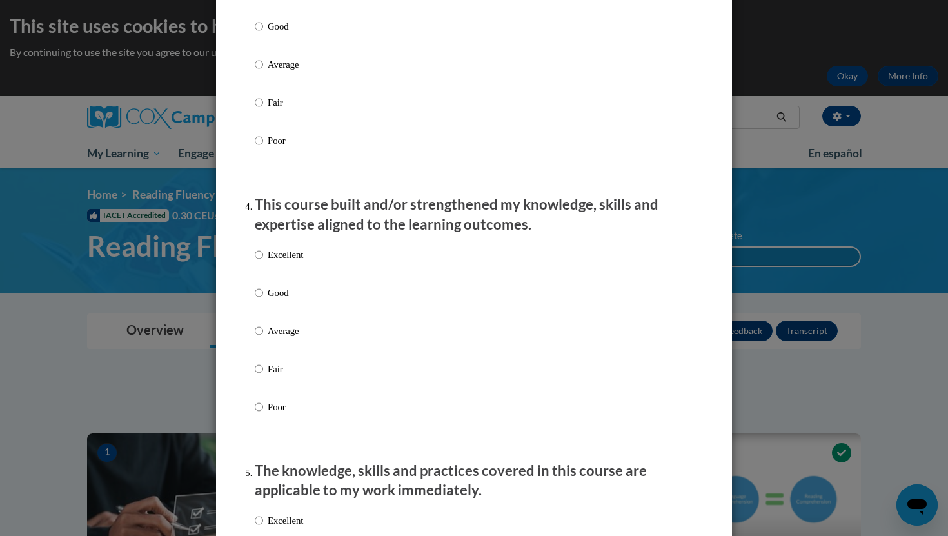
click at [261, 259] on div "Excellent Good Average Fair Poor" at bounding box center [279, 341] width 48 height 200
click at [261, 262] on input "Excellent" at bounding box center [259, 255] width 8 height 14
radio input "true"
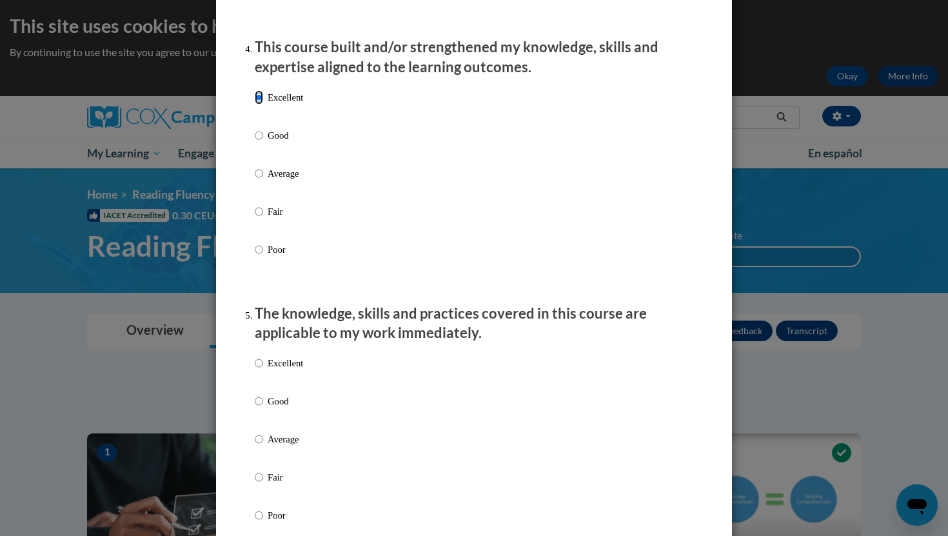
scroll to position [947, 0]
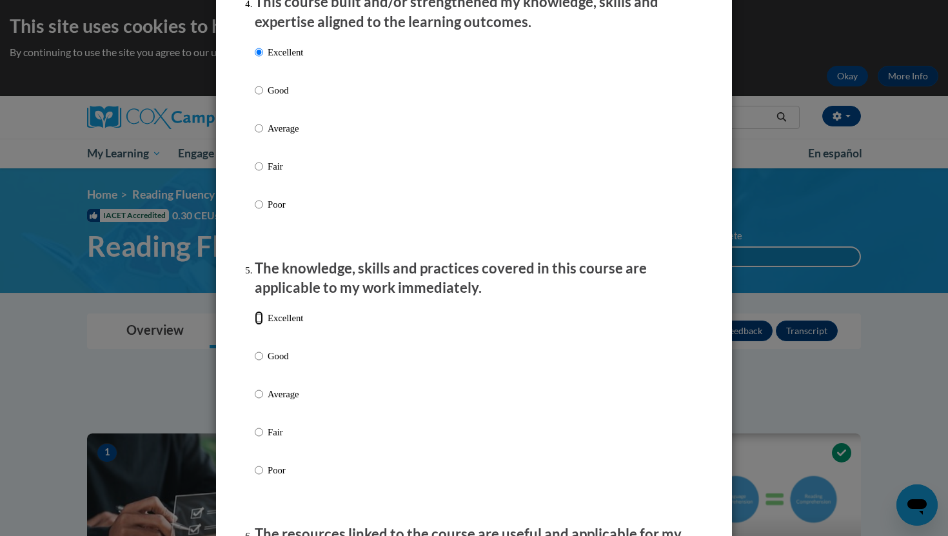
click at [262, 325] on input "Excellent" at bounding box center [259, 318] width 8 height 14
radio input "true"
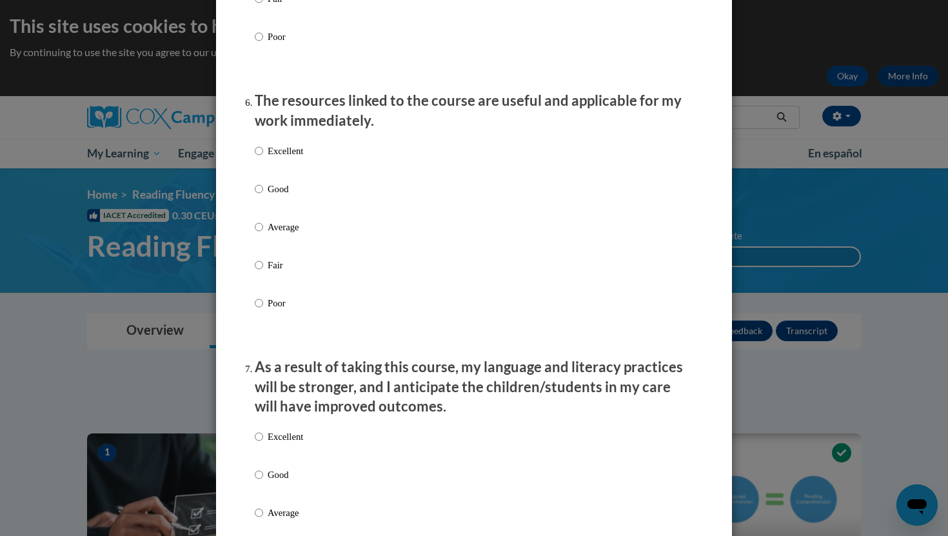
scroll to position [1383, 0]
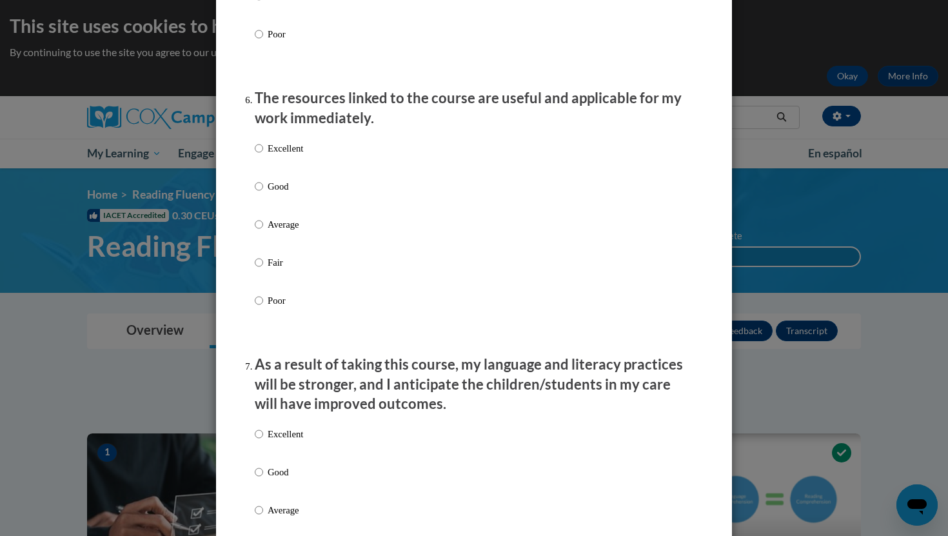
click at [264, 162] on label "Excellent" at bounding box center [279, 158] width 48 height 35
click at [263, 155] on input "Excellent" at bounding box center [259, 148] width 8 height 14
radio input "true"
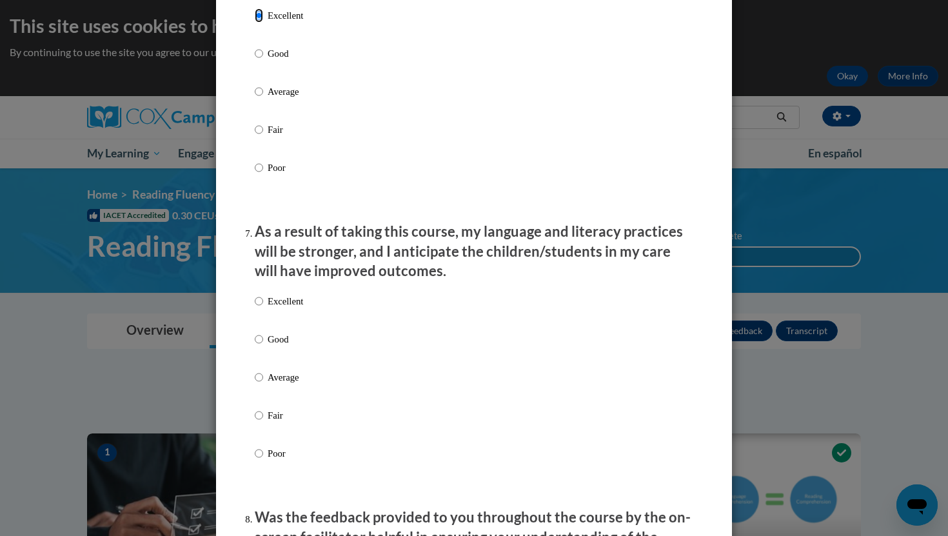
scroll to position [1517, 0]
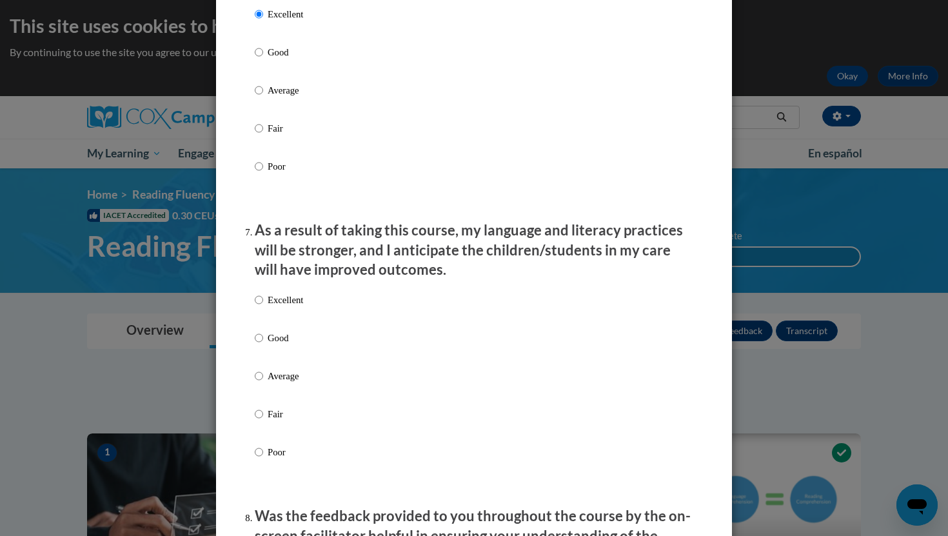
click at [266, 314] on label "Excellent" at bounding box center [279, 310] width 48 height 35
click at [263, 307] on input "Excellent" at bounding box center [259, 300] width 8 height 14
radio input "true"
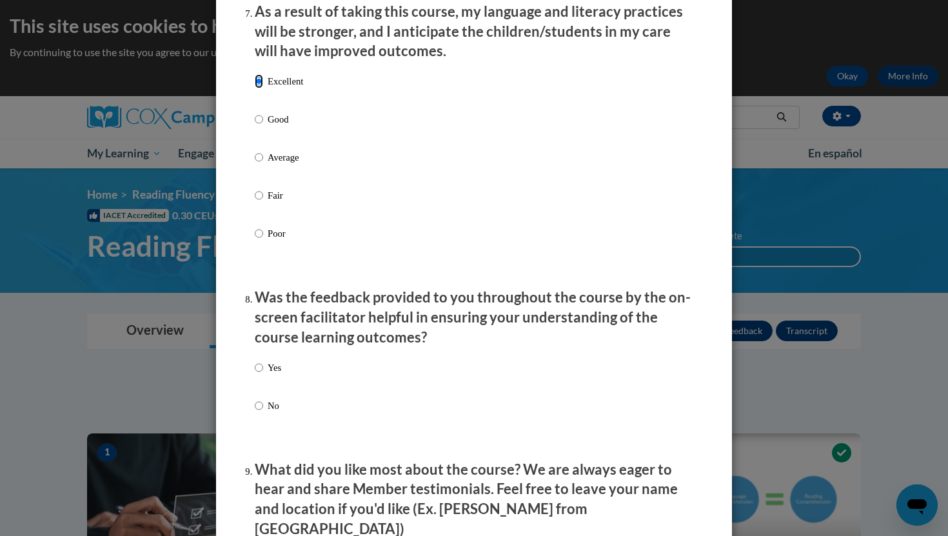
scroll to position [1756, 0]
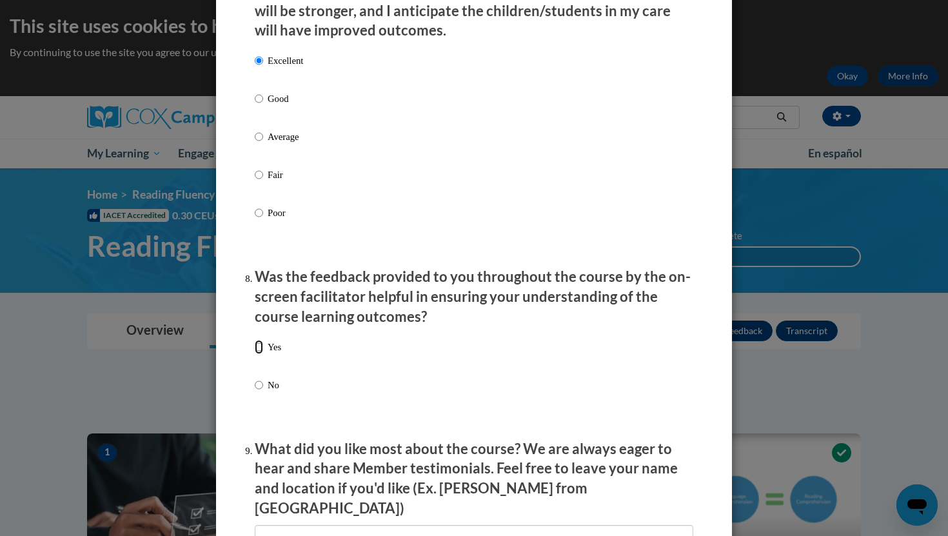
click at [259, 354] on input "Yes" at bounding box center [259, 347] width 8 height 14
radio input "true"
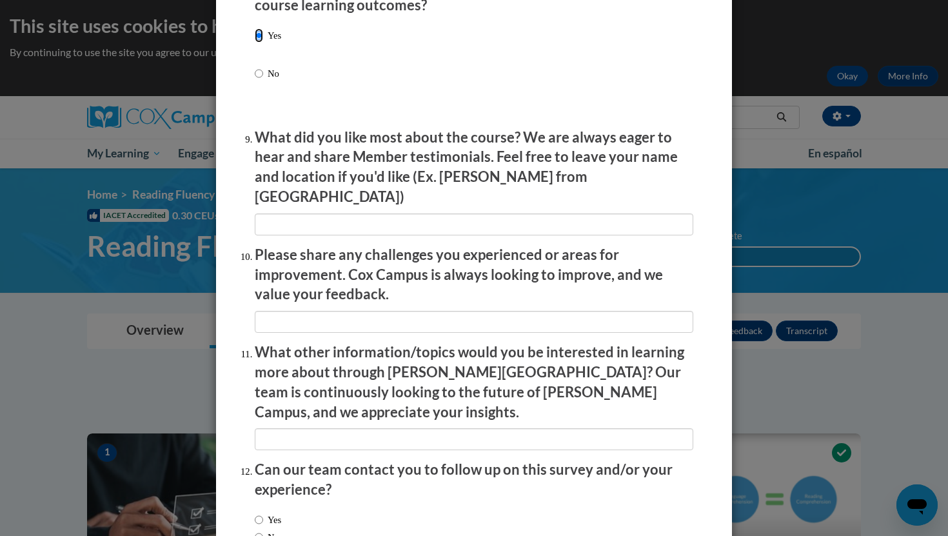
scroll to position [2148, 0]
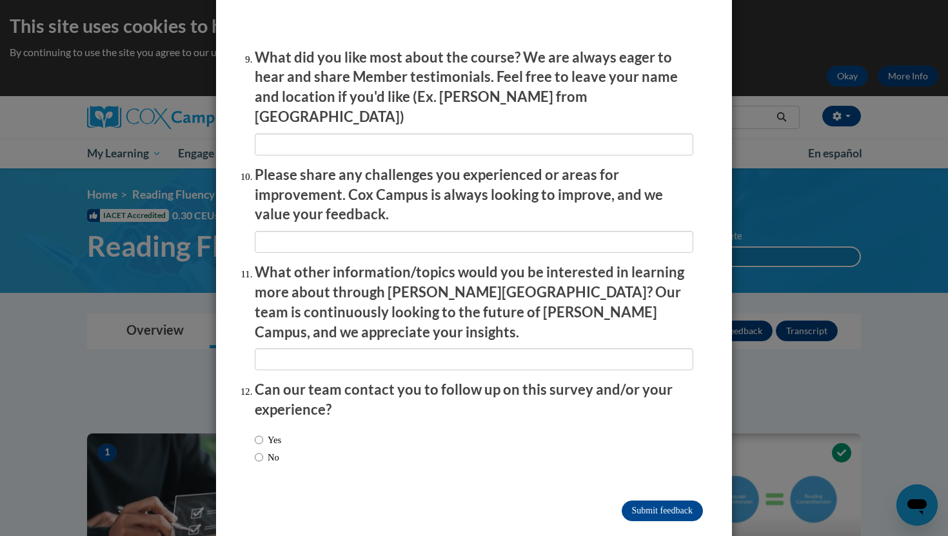
click at [261, 450] on input "No" at bounding box center [259, 457] width 8 height 14
radio input "true"
click at [644, 501] on input "Submit feedback" at bounding box center [662, 511] width 81 height 21
